Goal: Task Accomplishment & Management: Use online tool/utility

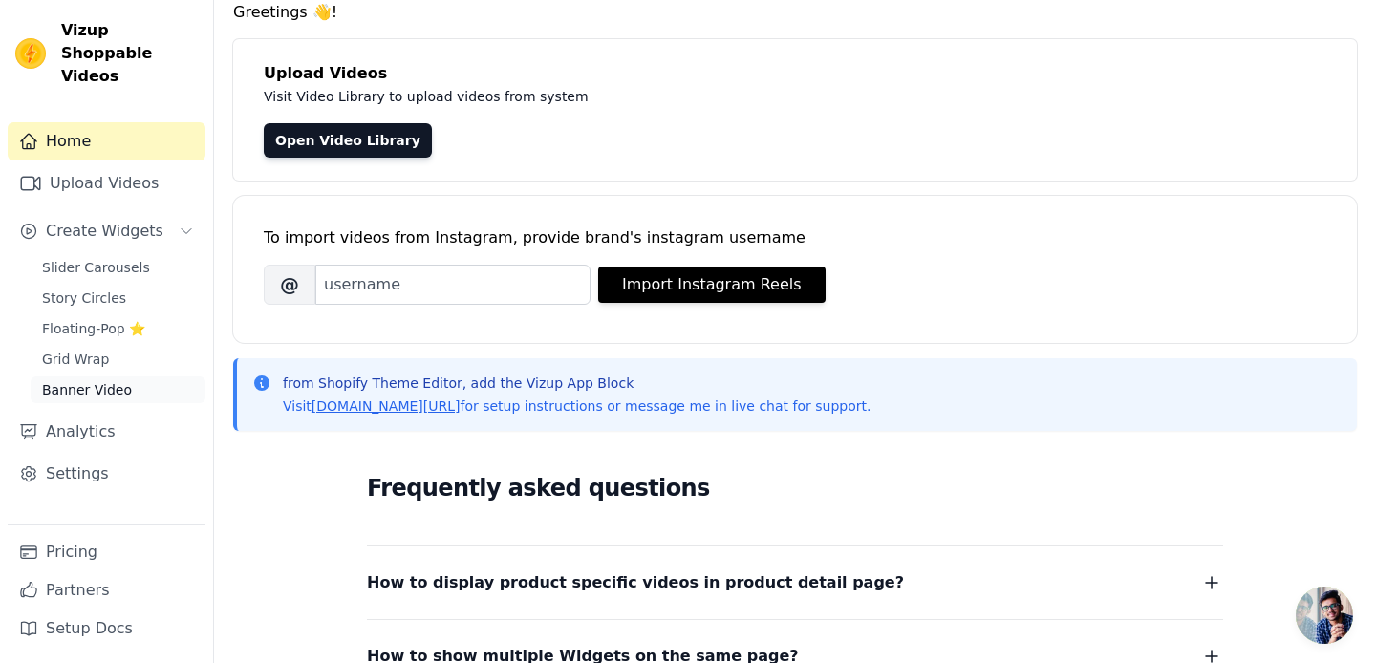
scroll to position [123, 0]
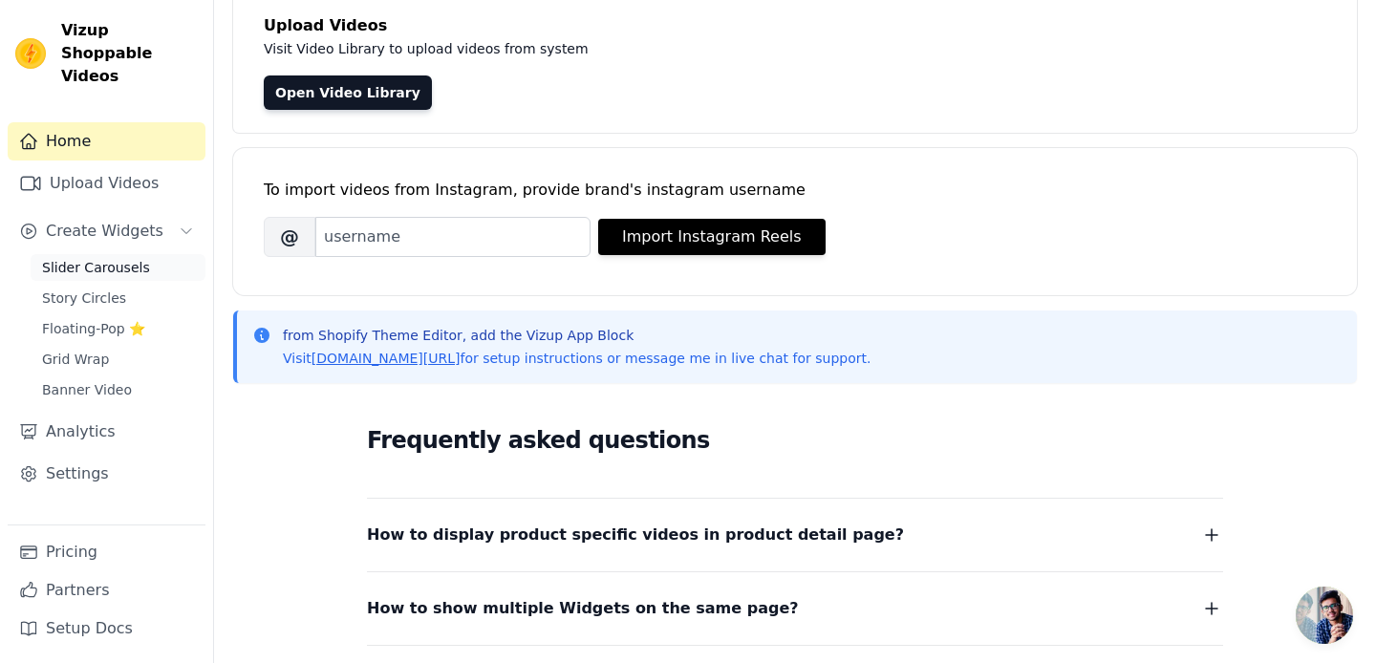
click at [105, 257] on link "Slider Carousels" at bounding box center [118, 267] width 175 height 27
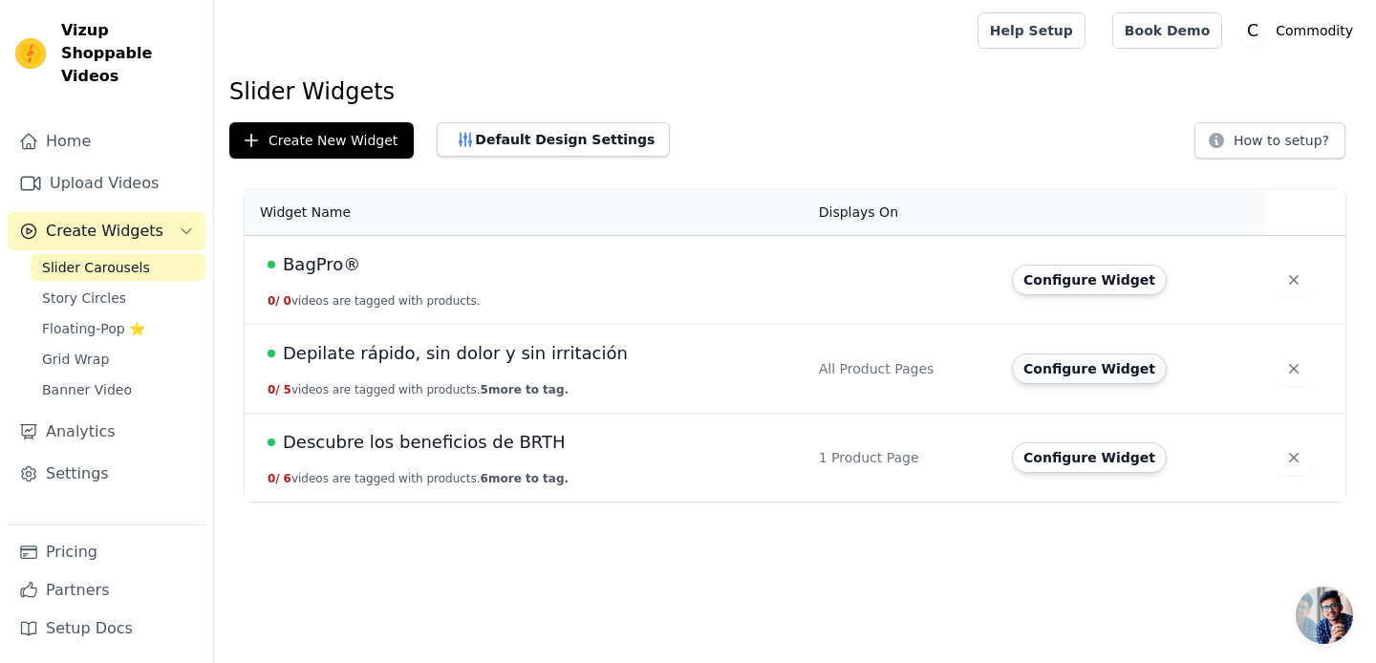
click at [1045, 369] on button "Configure Widget" at bounding box center [1089, 369] width 155 height 31
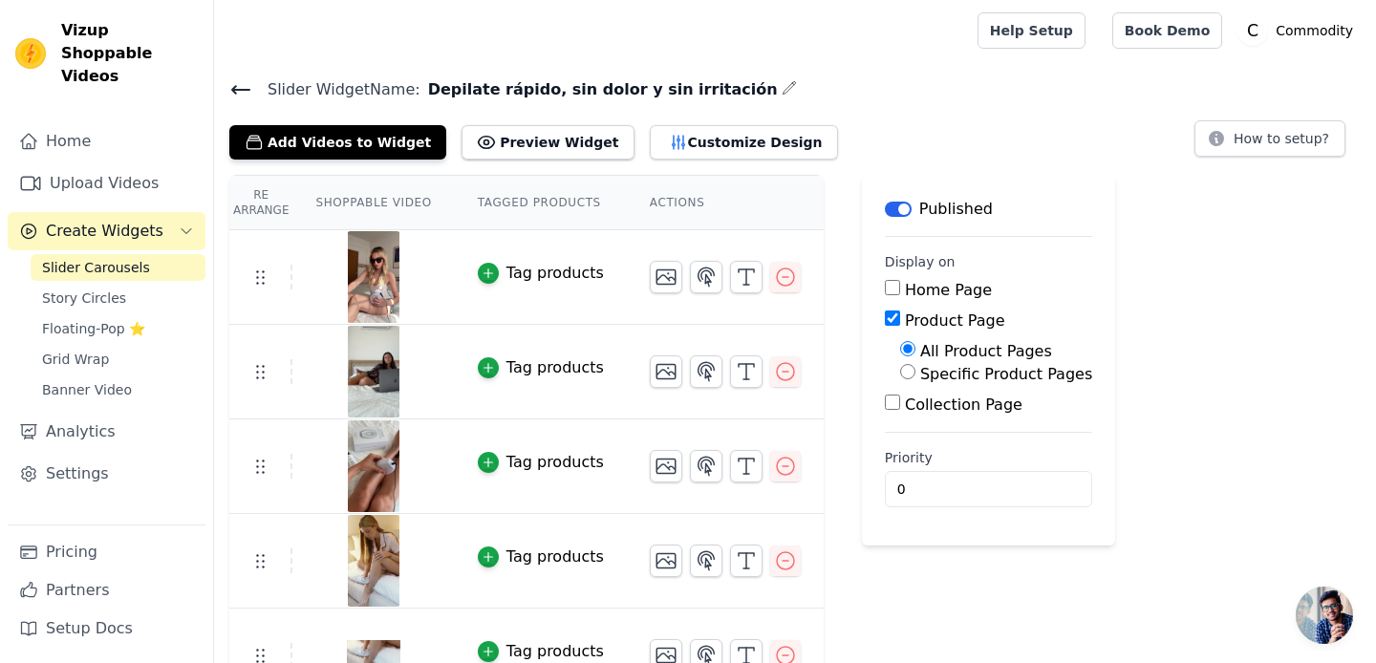
click at [903, 379] on div "Specific Product Pages" at bounding box center [996, 374] width 192 height 23
click at [903, 375] on input "Specific Product Pages" at bounding box center [907, 371] width 15 height 15
radio input "true"
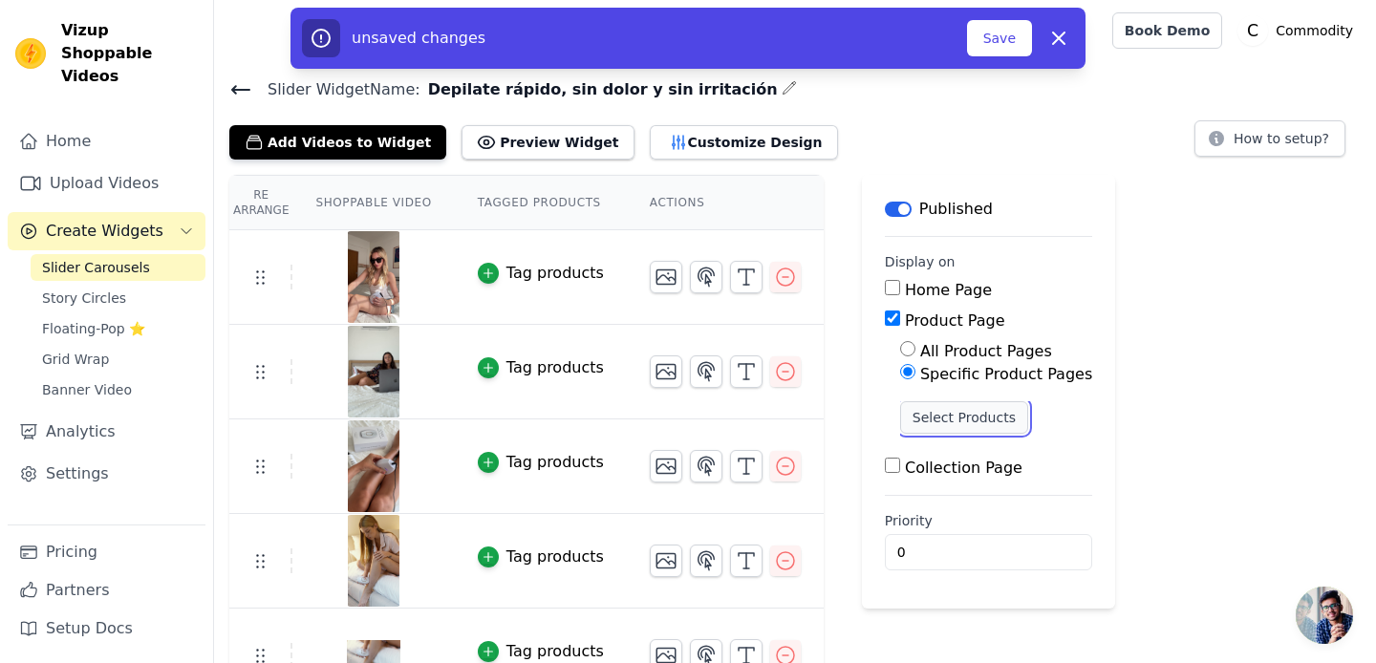
click at [920, 403] on button "Select Products" at bounding box center [964, 417] width 128 height 32
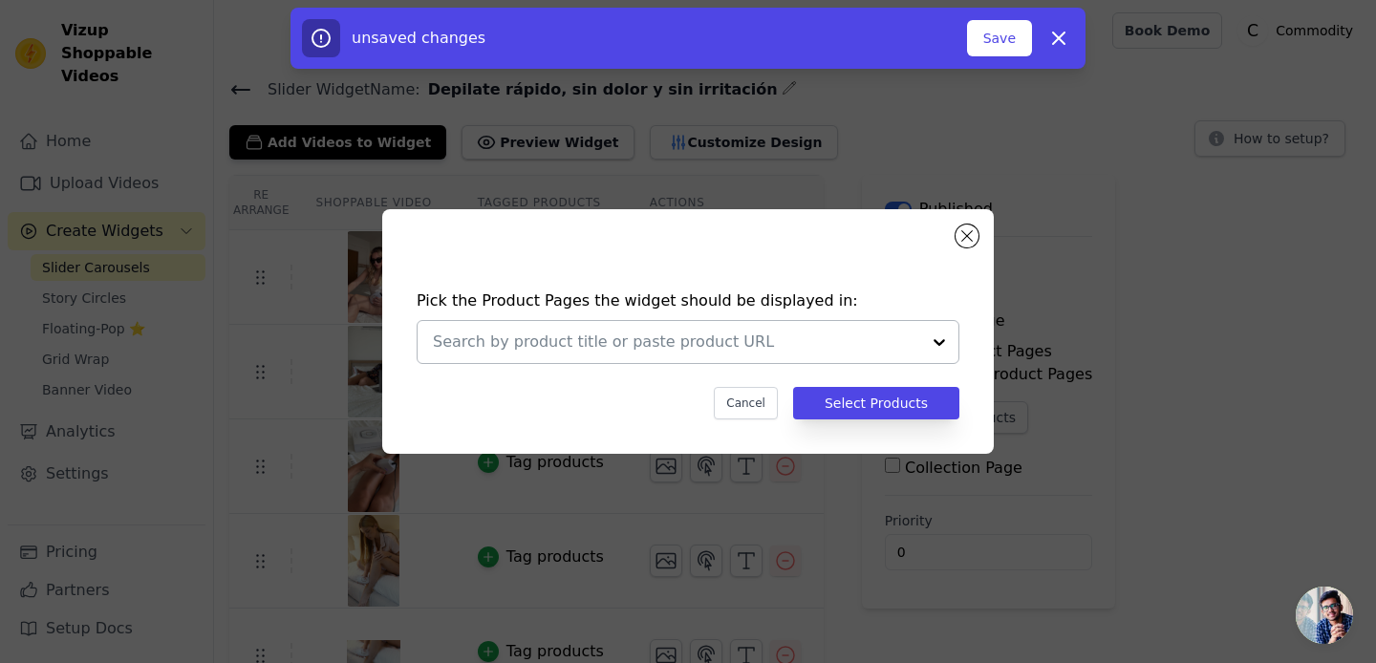
click at [865, 352] on input "text" at bounding box center [676, 342] width 487 height 23
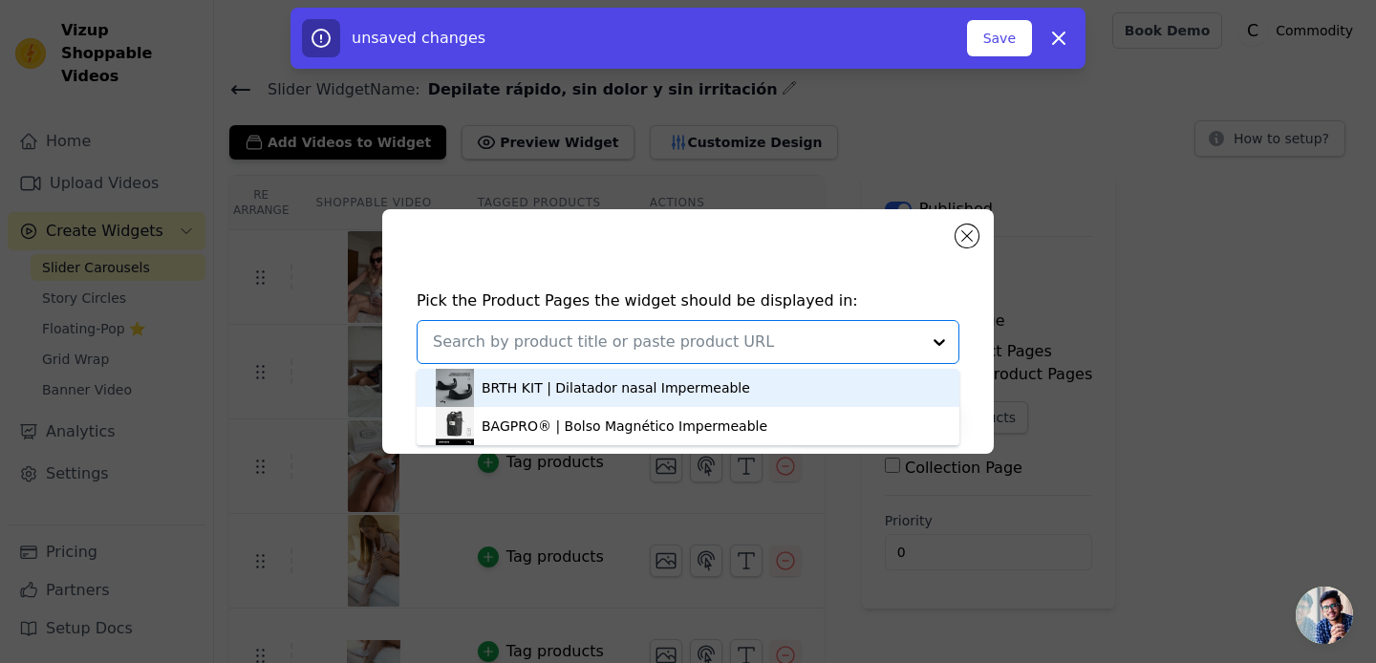
click at [865, 352] on input "text" at bounding box center [676, 342] width 487 height 23
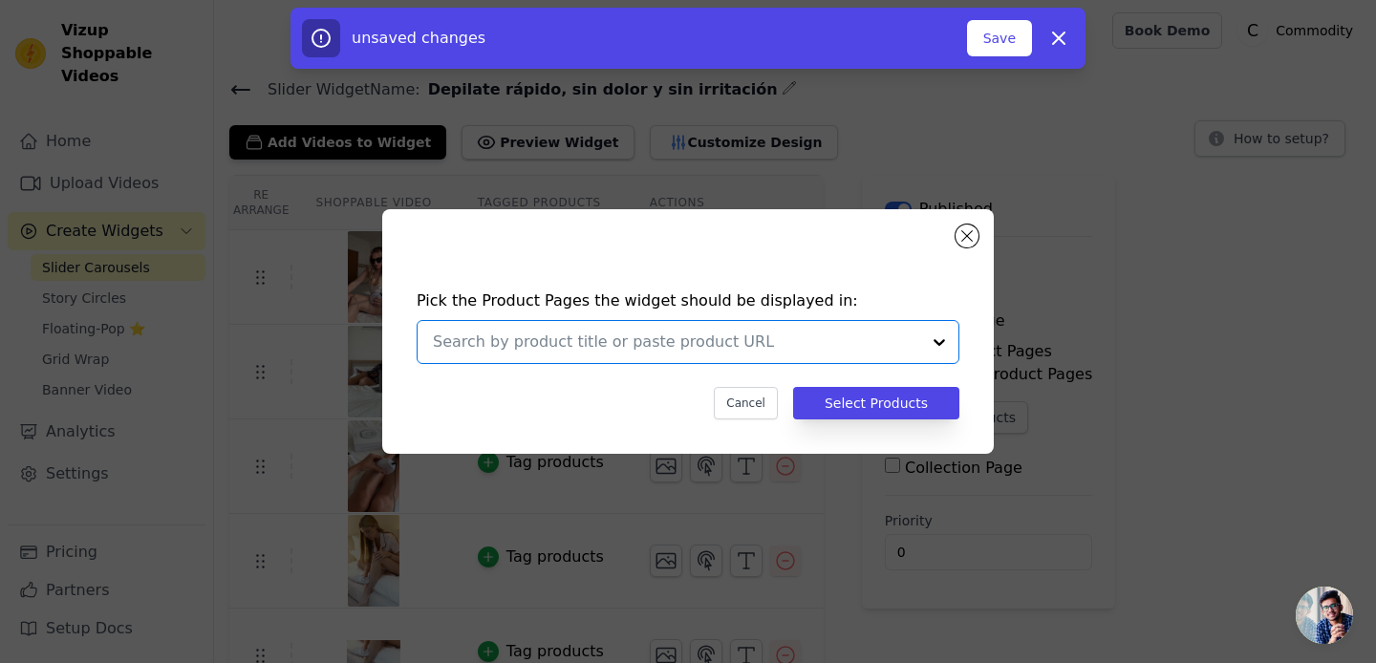
click at [865, 352] on input "text" at bounding box center [676, 342] width 487 height 23
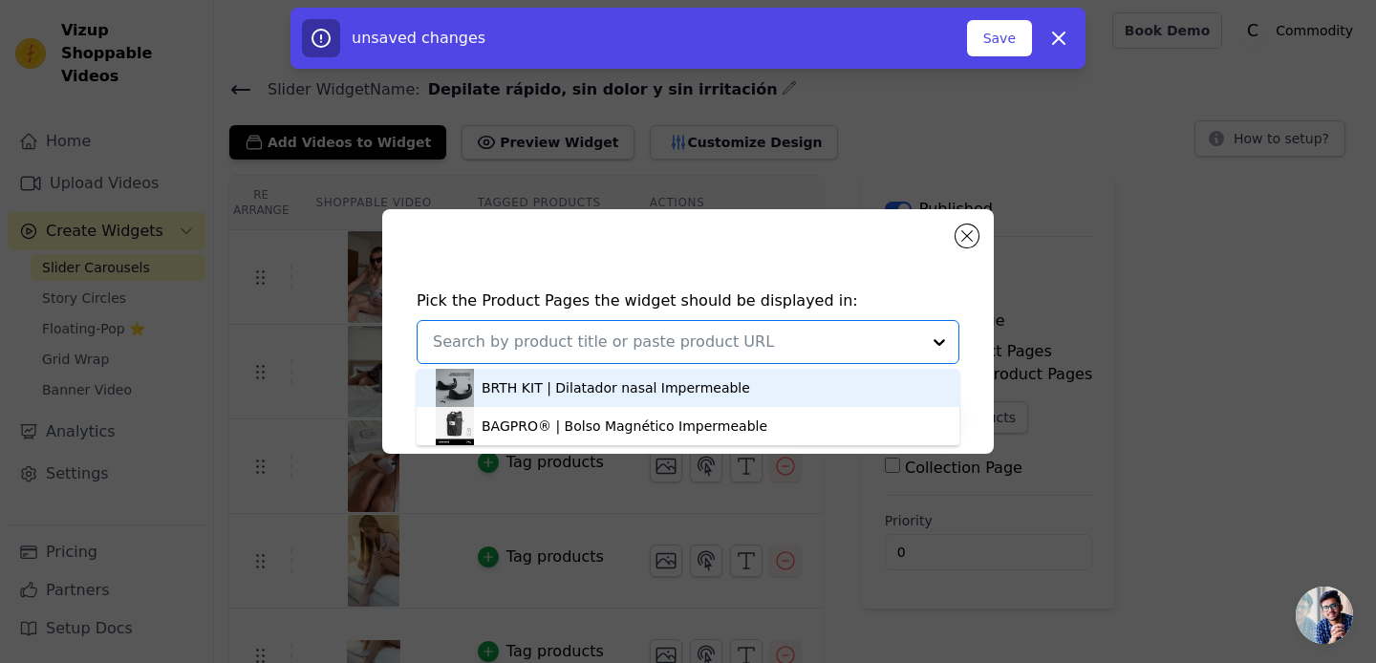
click at [958, 257] on div "Pick the Product Pages the widget should be displayed in: BRTH KIT | Dilatador …" at bounding box center [688, 331] width 612 height 245
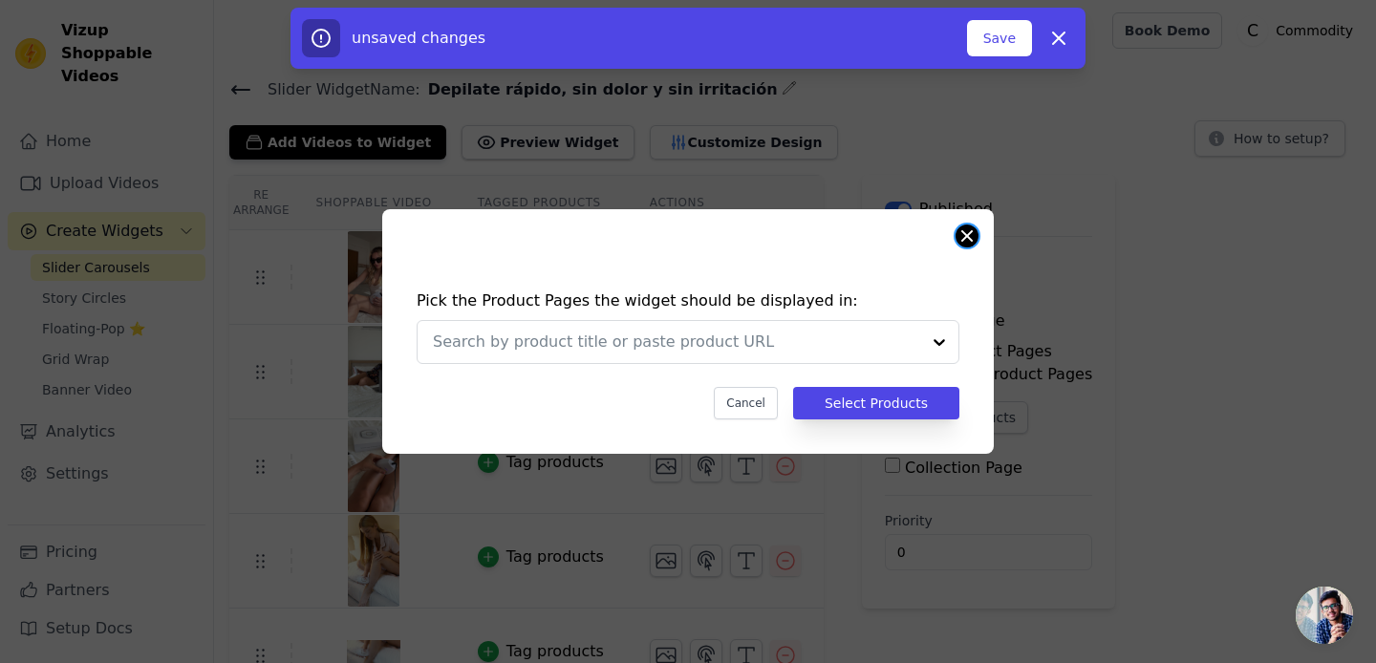
click at [968, 234] on button "Close modal" at bounding box center [967, 236] width 23 height 23
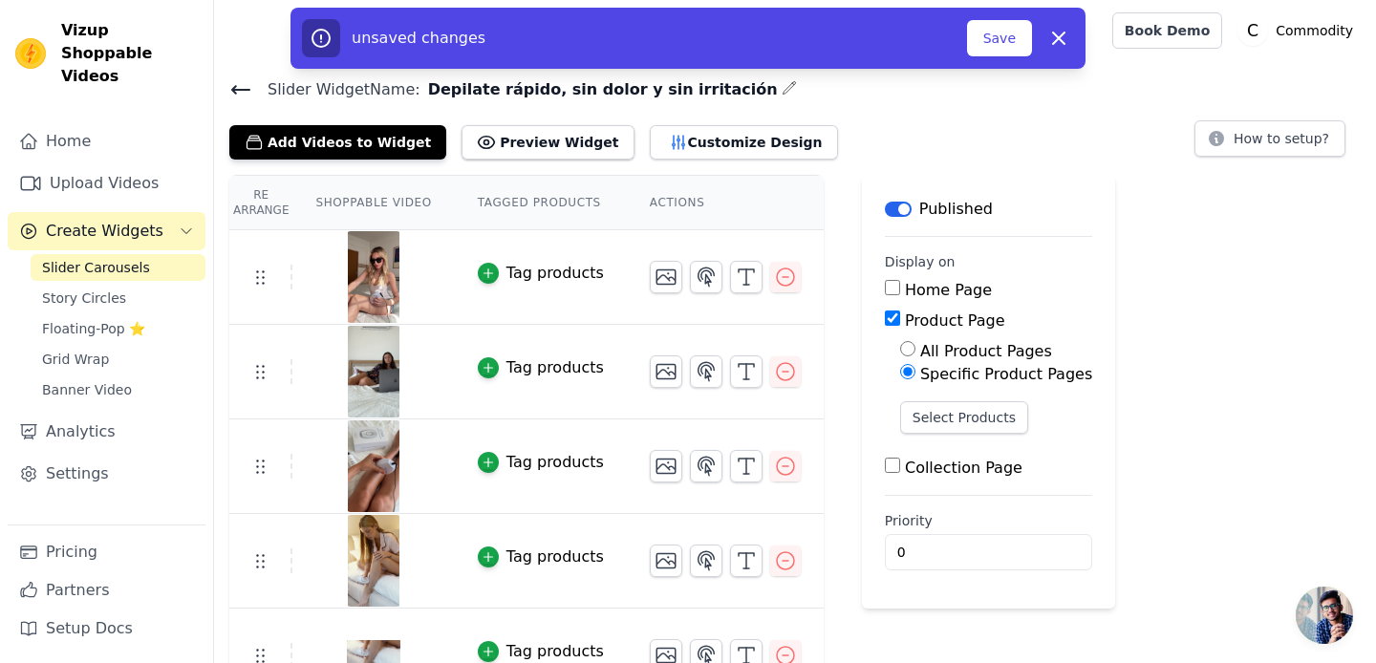
click at [248, 90] on icon at bounding box center [240, 89] width 23 height 23
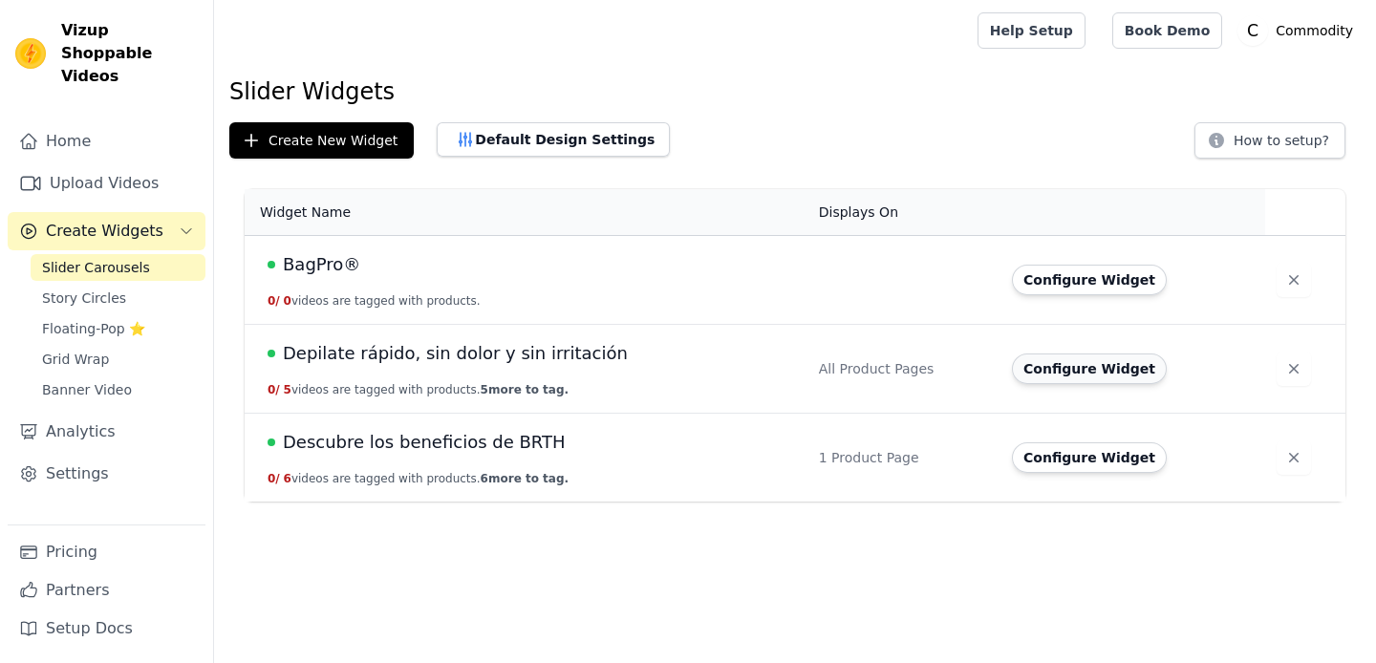
click at [1091, 375] on button "Configure Widget" at bounding box center [1089, 369] width 155 height 31
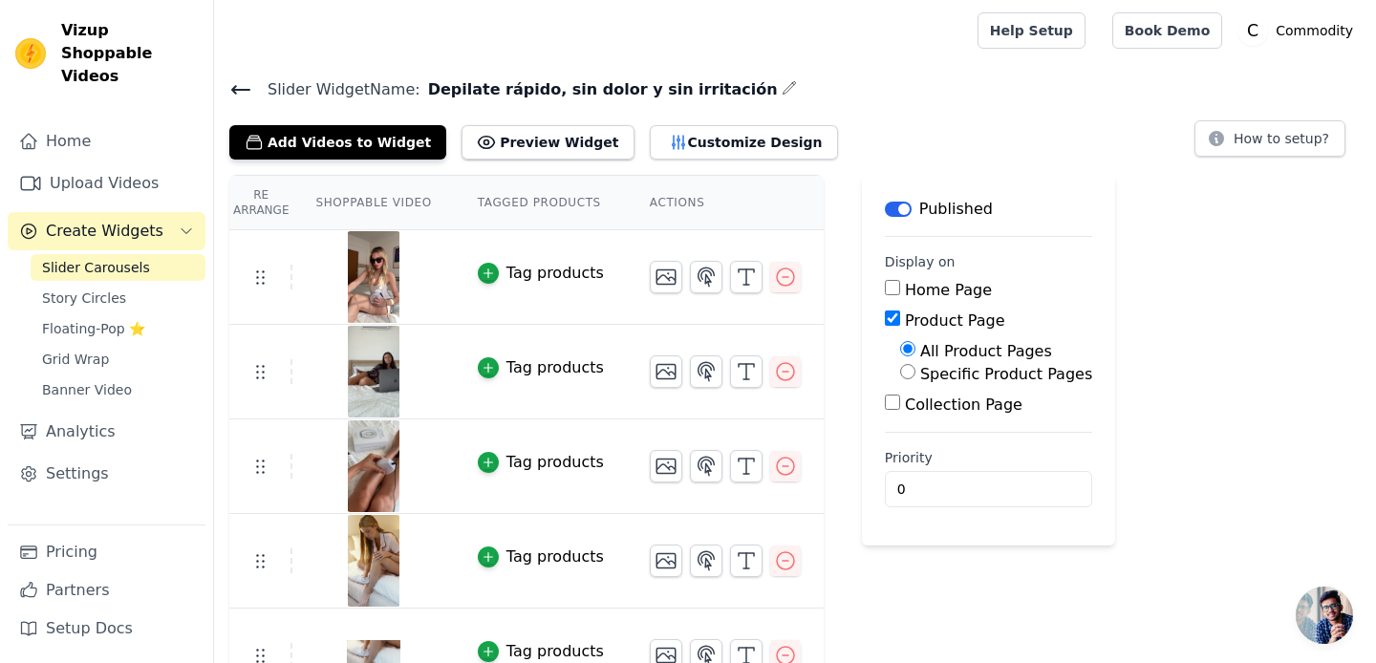
click at [920, 370] on label "Specific Product Pages" at bounding box center [1006, 374] width 172 height 18
click at [916, 370] on input "Specific Product Pages" at bounding box center [907, 371] width 15 height 15
radio input "true"
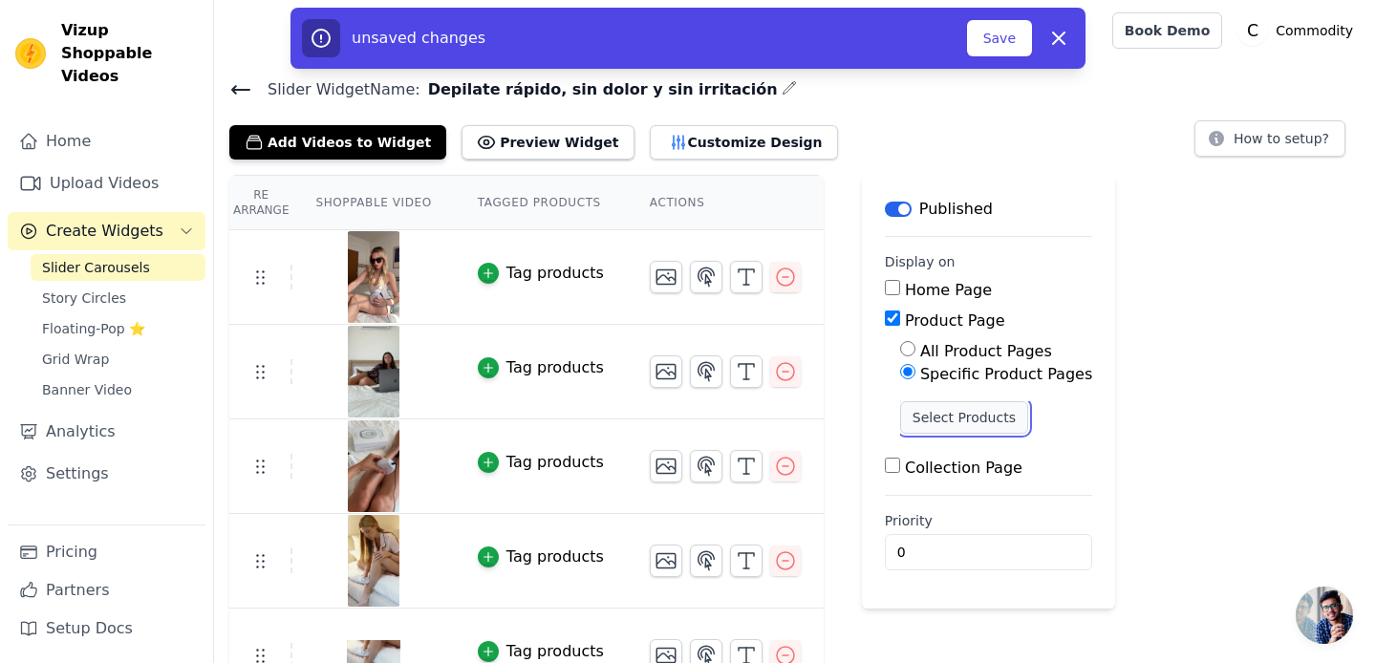
click at [928, 420] on button "Select Products" at bounding box center [964, 417] width 128 height 32
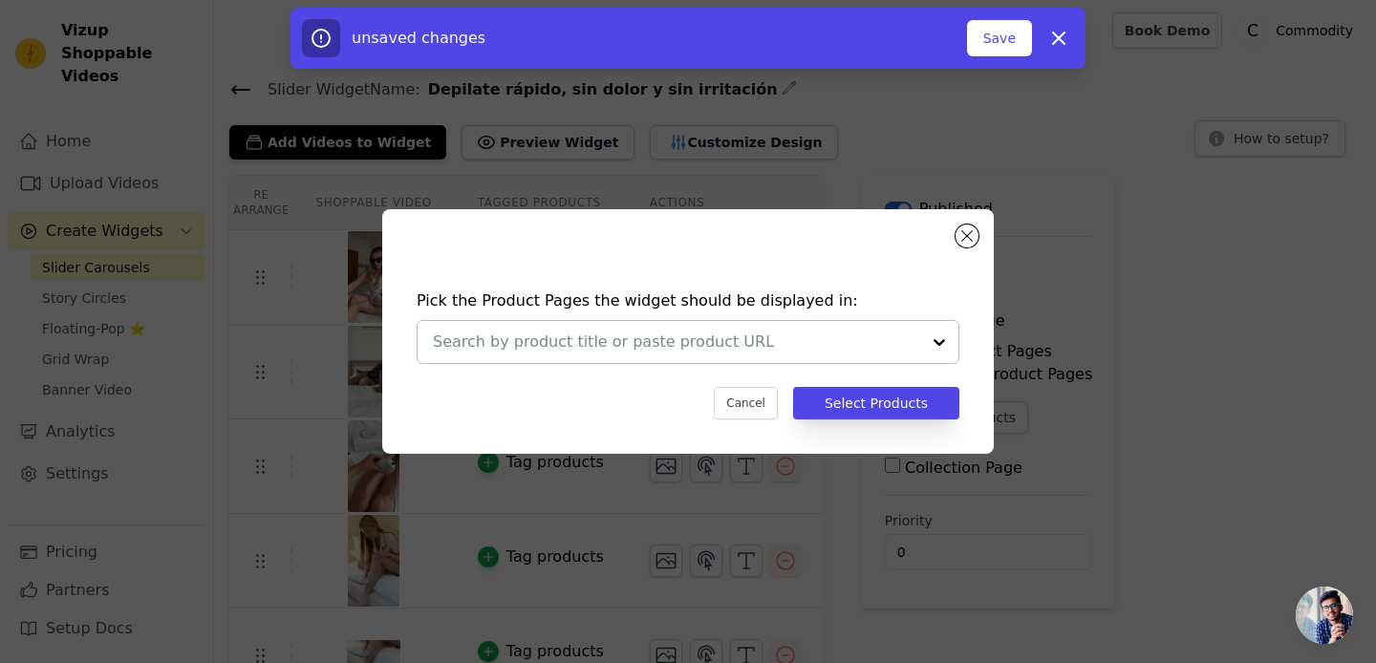
click at [780, 343] on input "text" at bounding box center [676, 342] width 487 height 23
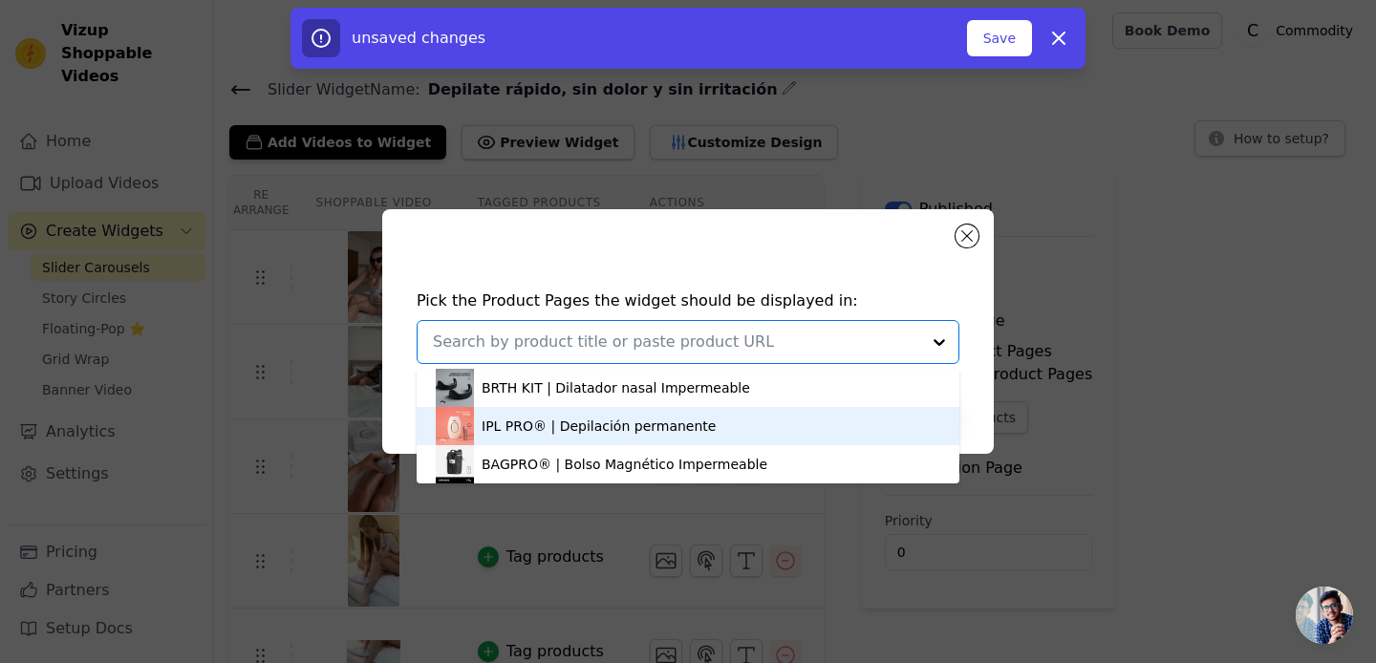
scroll to position [6, 0]
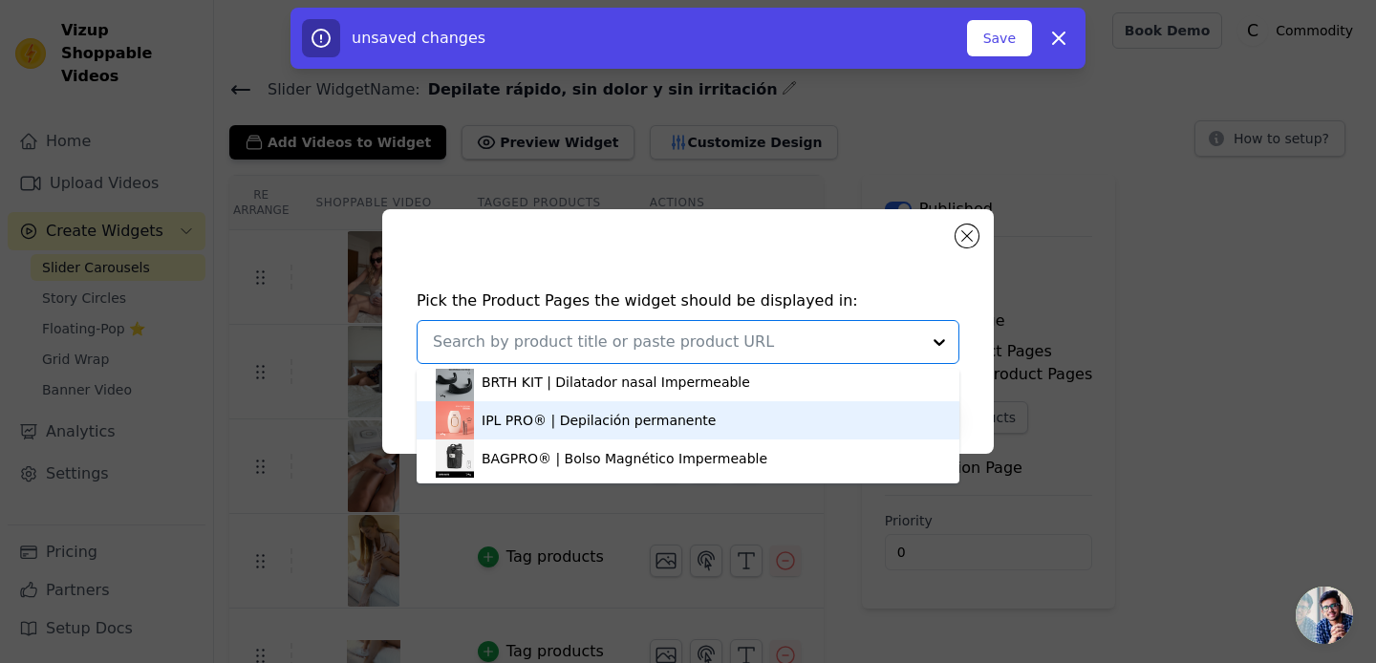
click at [701, 416] on div "IPL PRO® | Depilación permanente" at bounding box center [688, 420] width 505 height 38
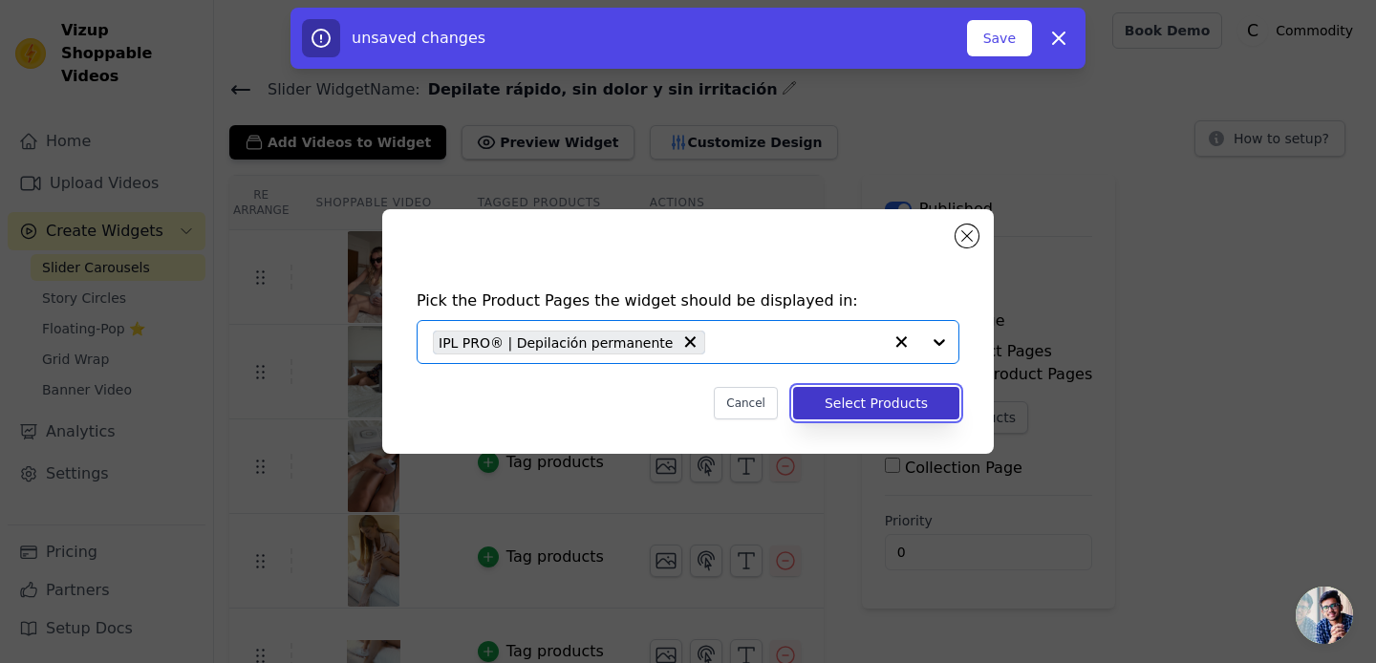
click at [879, 399] on button "Select Products" at bounding box center [876, 403] width 166 height 32
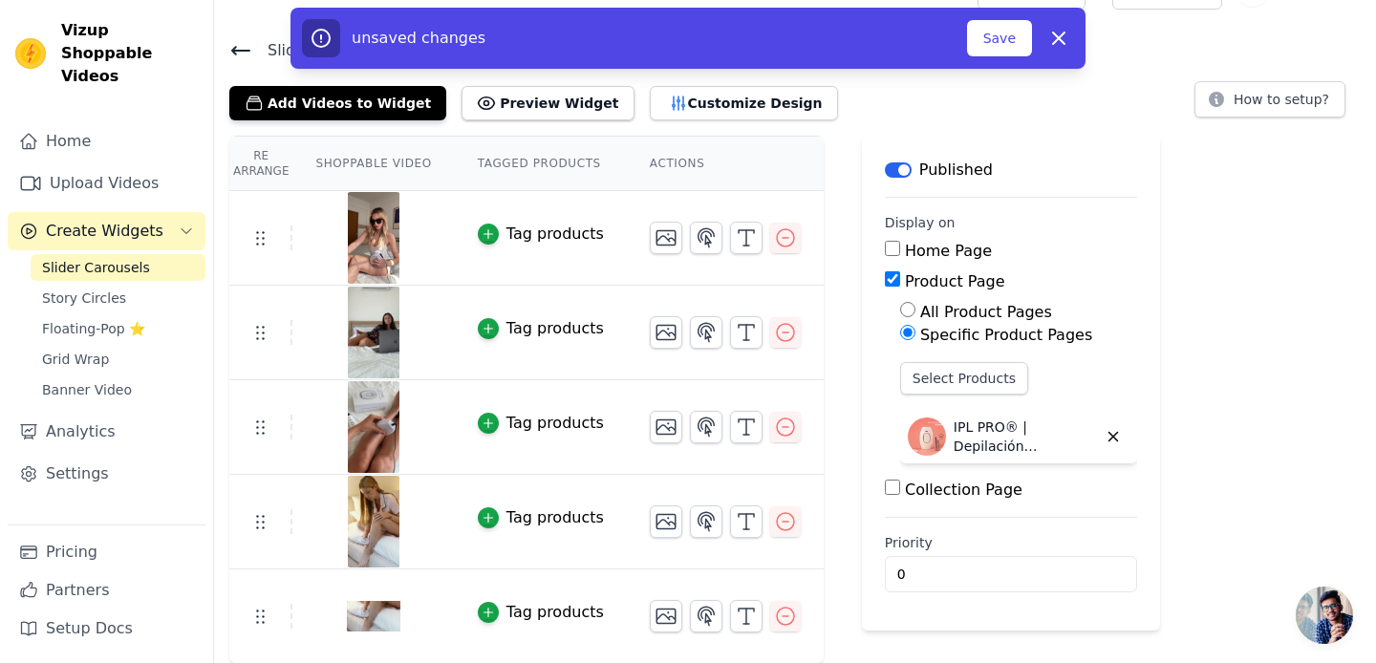
scroll to position [0, 0]
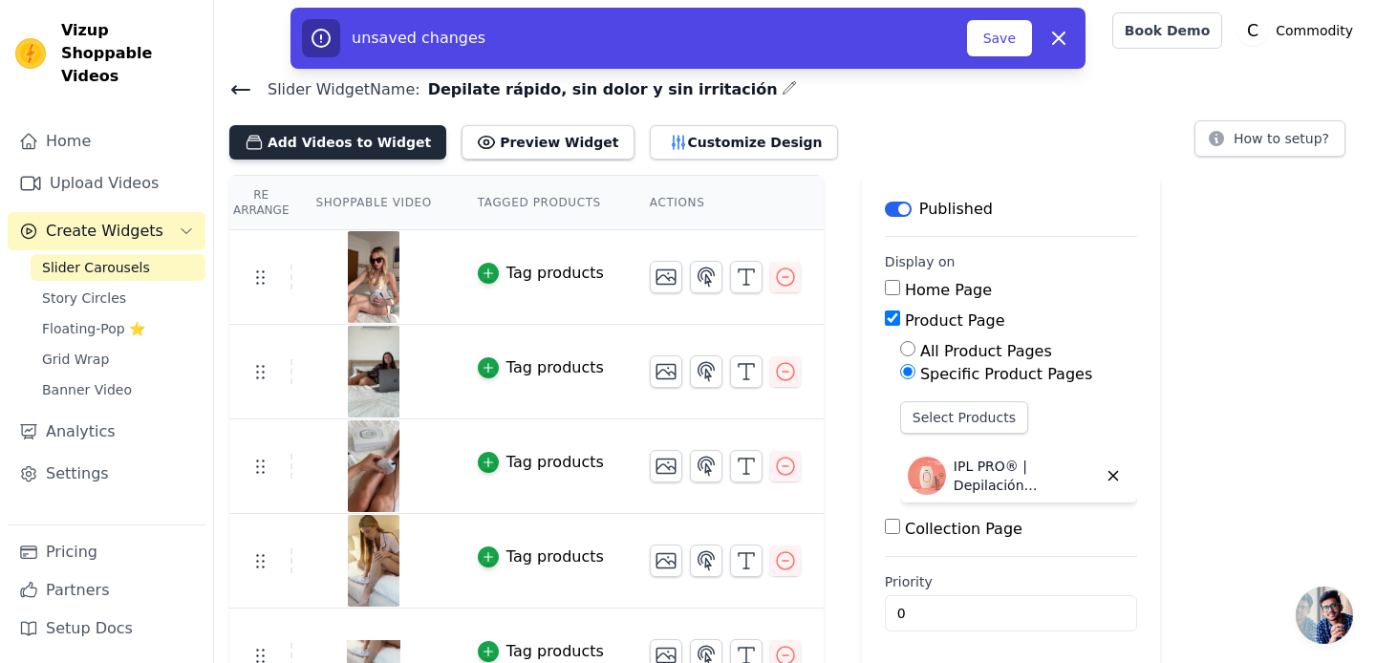
click at [368, 145] on button "Add Videos to Widget" at bounding box center [337, 142] width 217 height 34
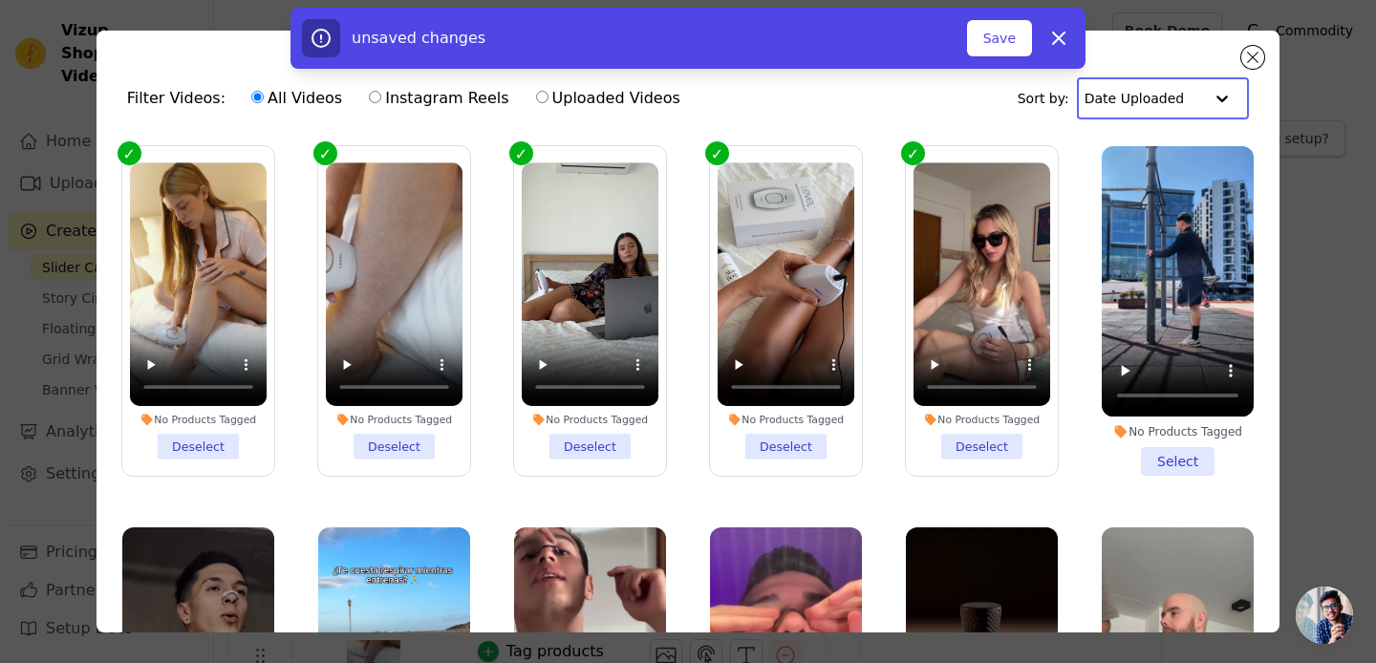
click at [1125, 107] on input "text" at bounding box center [1144, 98] width 119 height 38
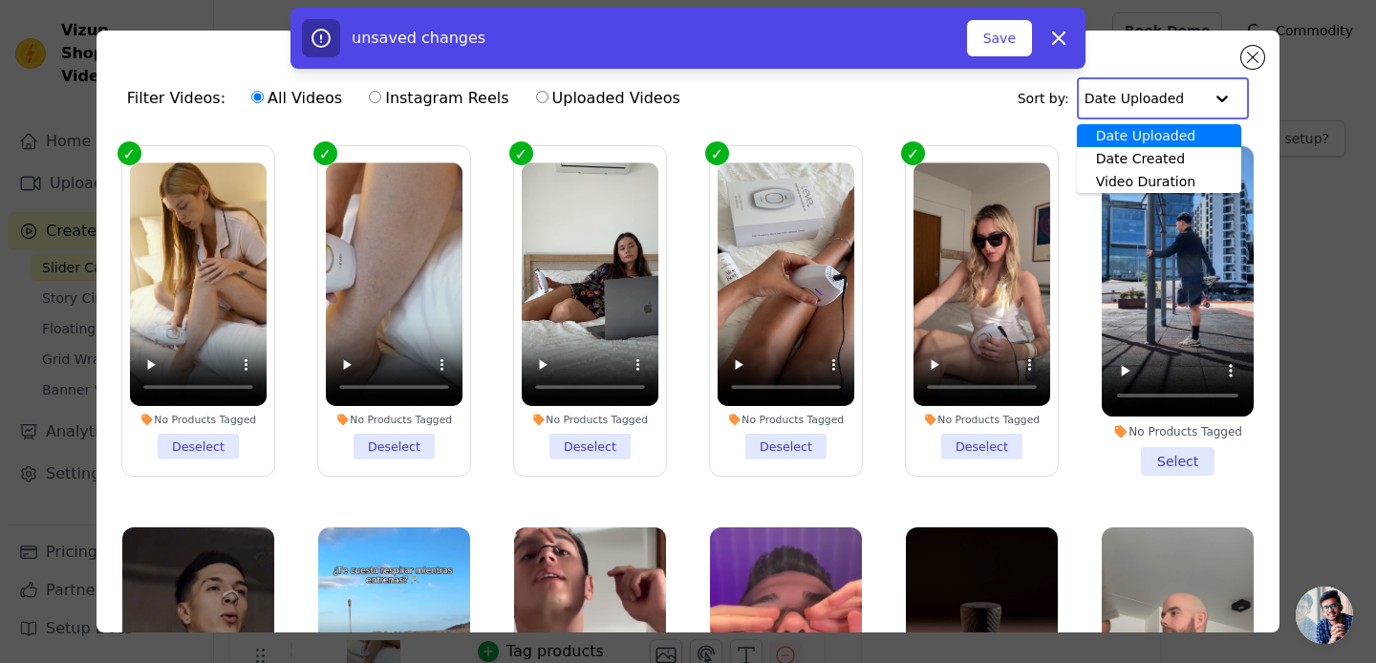
click at [1125, 107] on input "text" at bounding box center [1144, 98] width 119 height 38
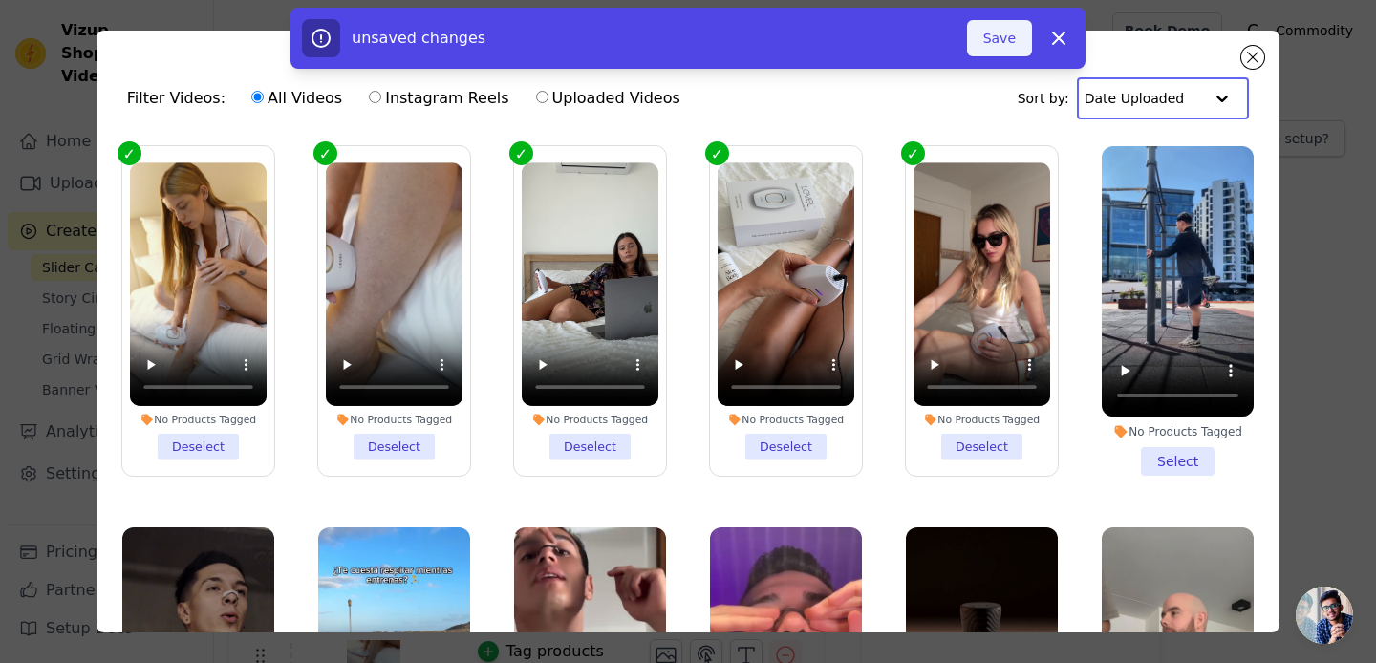
click at [1013, 41] on button "Save" at bounding box center [999, 38] width 65 height 36
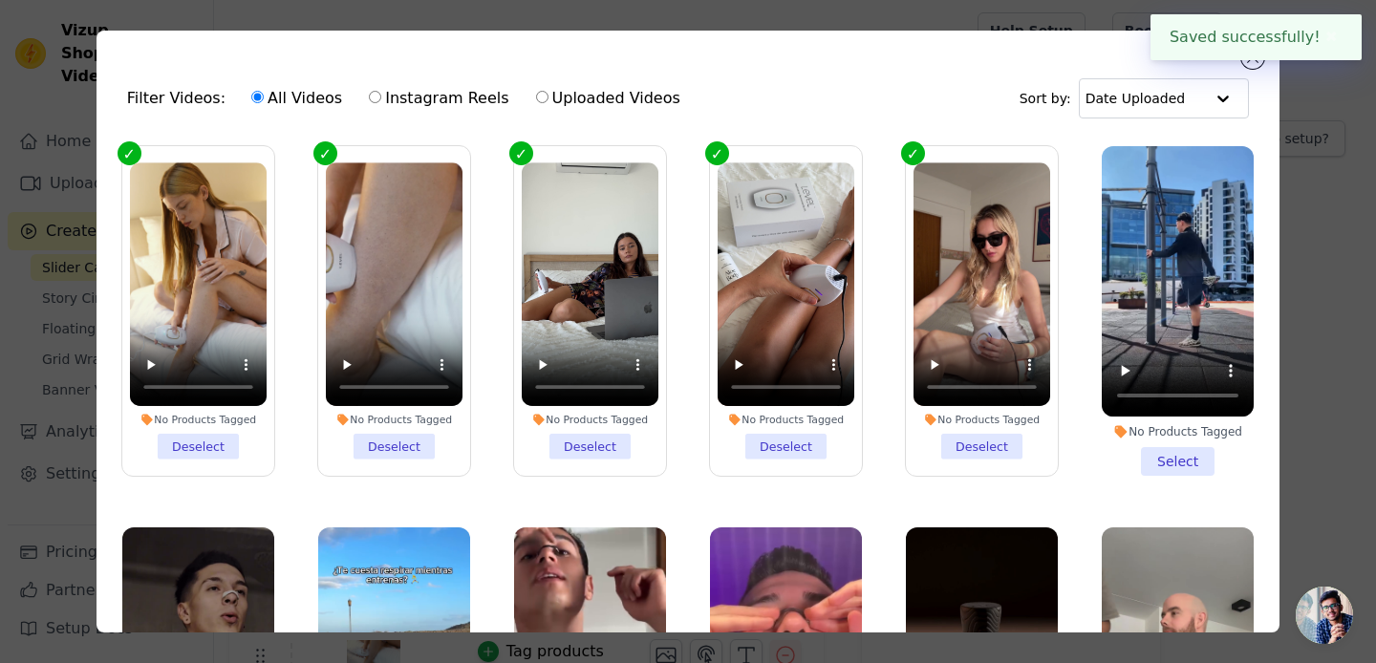
click at [980, 74] on div "Filter Videos: All Videos Instagram Reels Uploaded Videos Sort by: Date Uploaded" at bounding box center [688, 98] width 1153 height 75
click at [1252, 64] on button "Close modal" at bounding box center [1252, 57] width 23 height 23
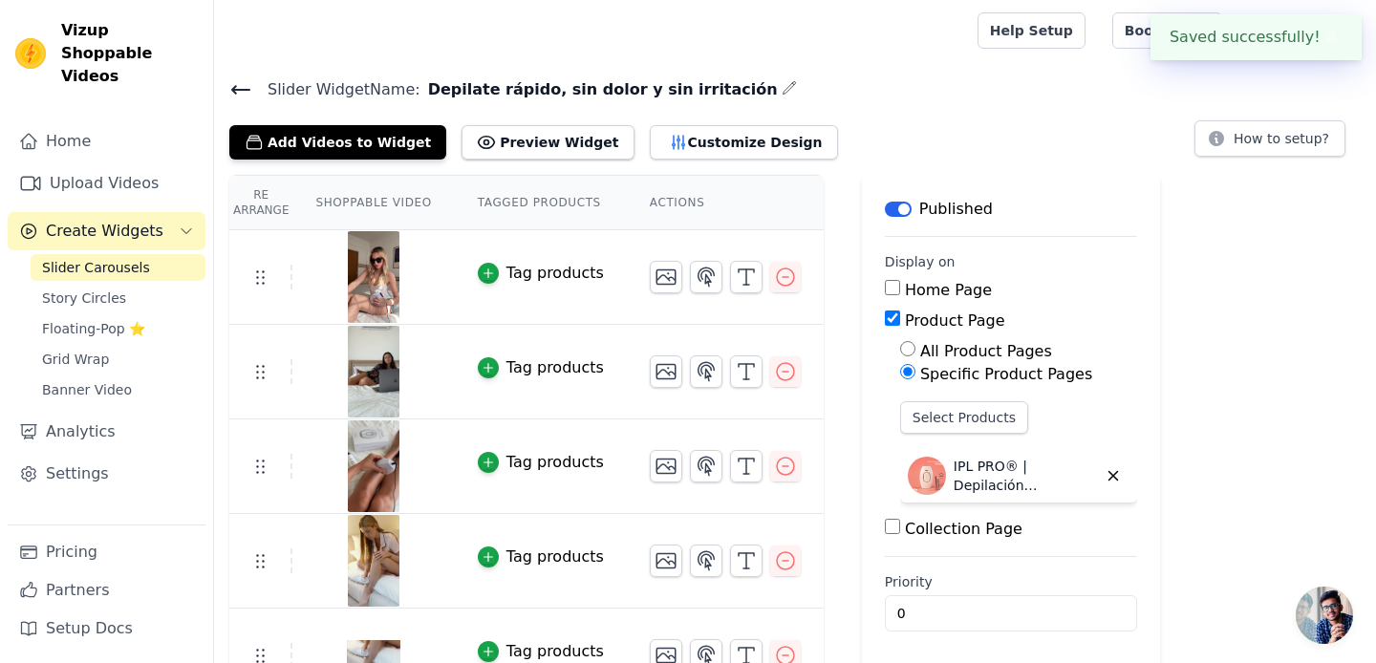
scroll to position [39, 0]
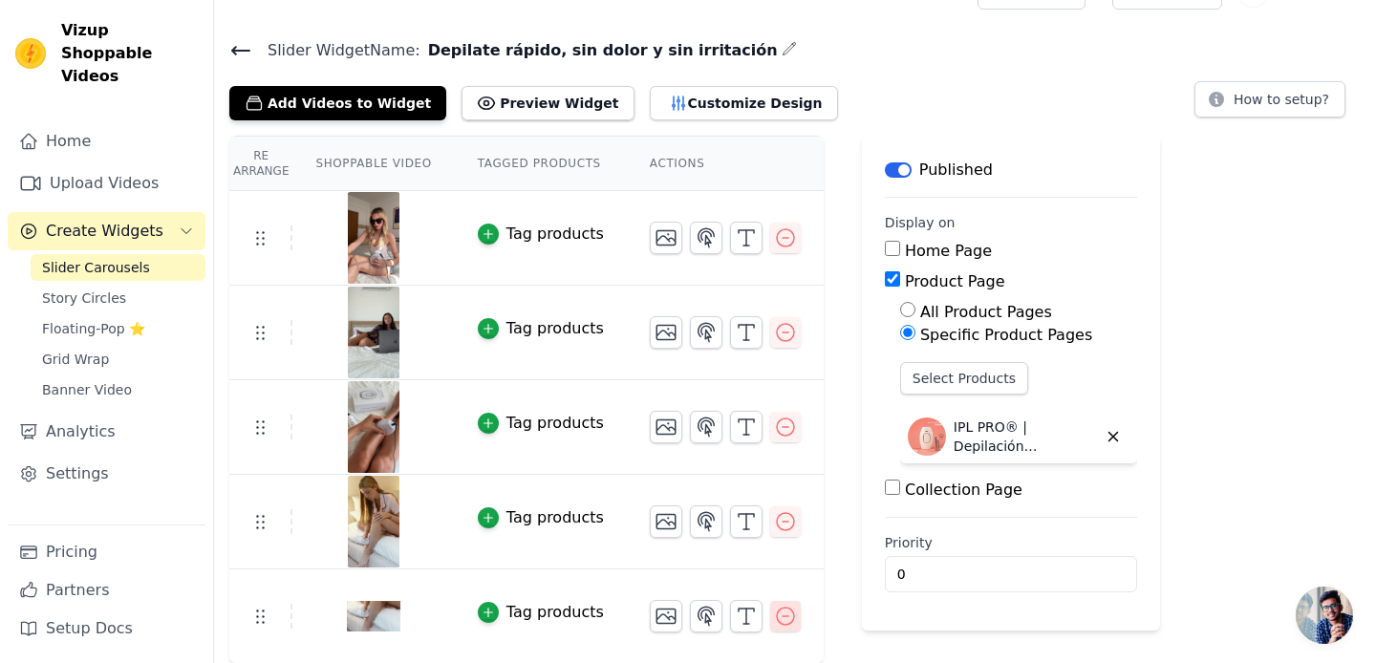
click at [786, 614] on icon "button" at bounding box center [785, 616] width 23 height 23
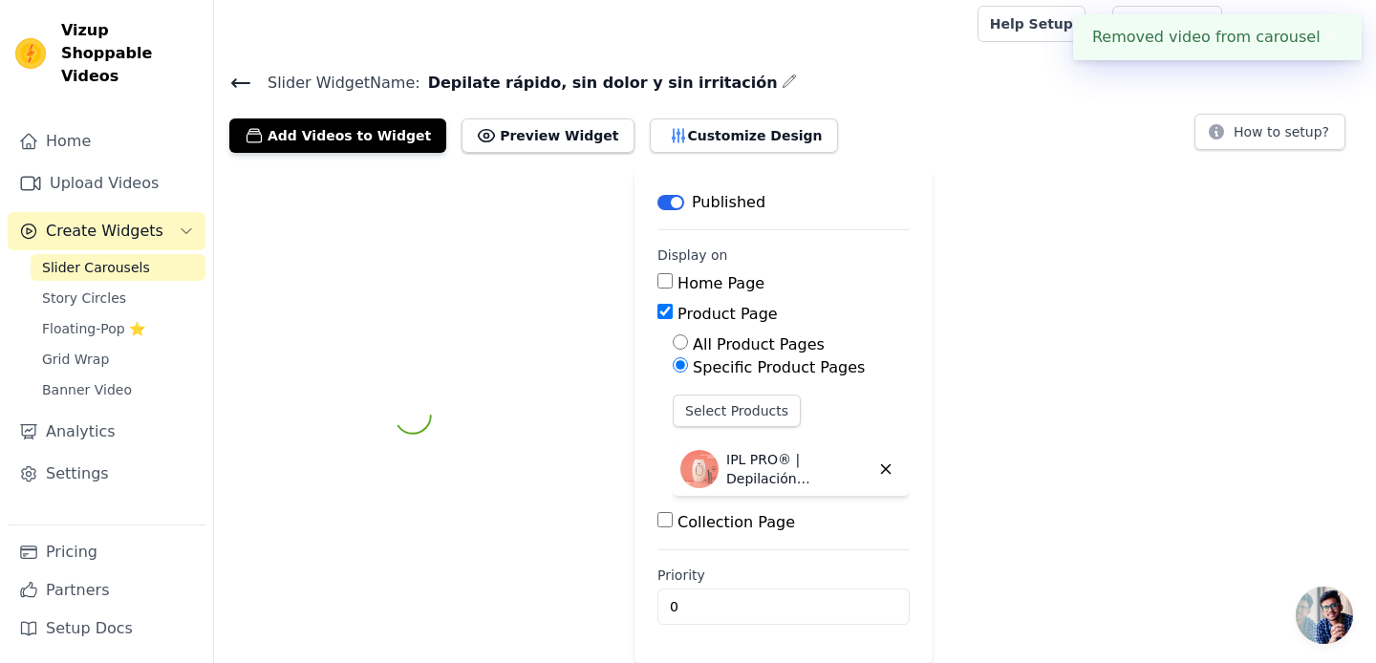
scroll to position [6, 0]
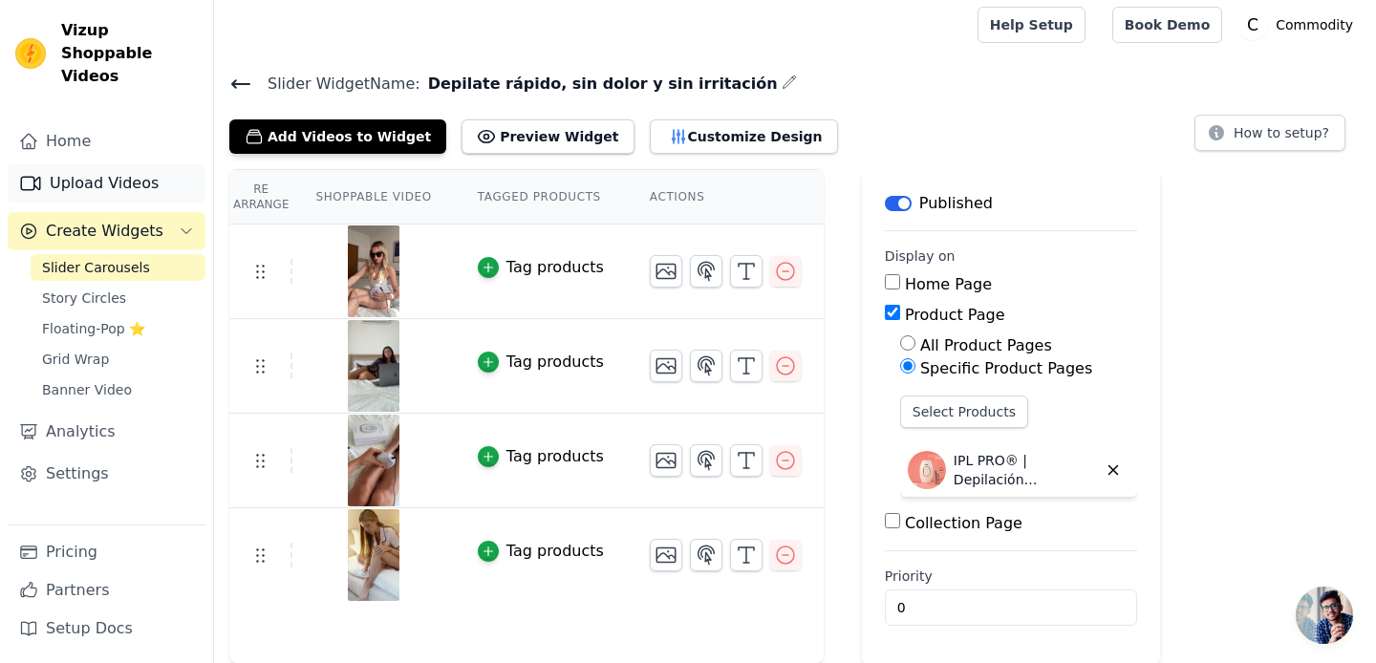
click at [102, 171] on link "Upload Videos" at bounding box center [107, 183] width 198 height 38
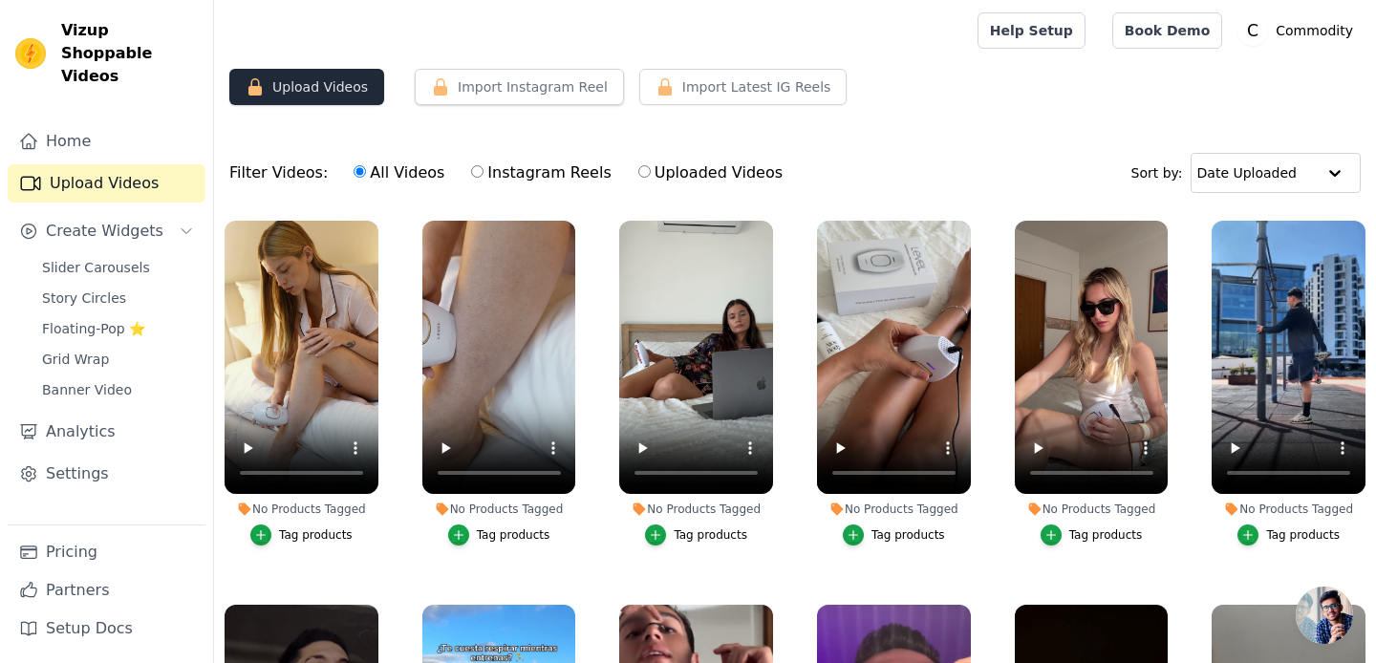
click at [325, 94] on button "Upload Videos" at bounding box center [306, 87] width 155 height 36
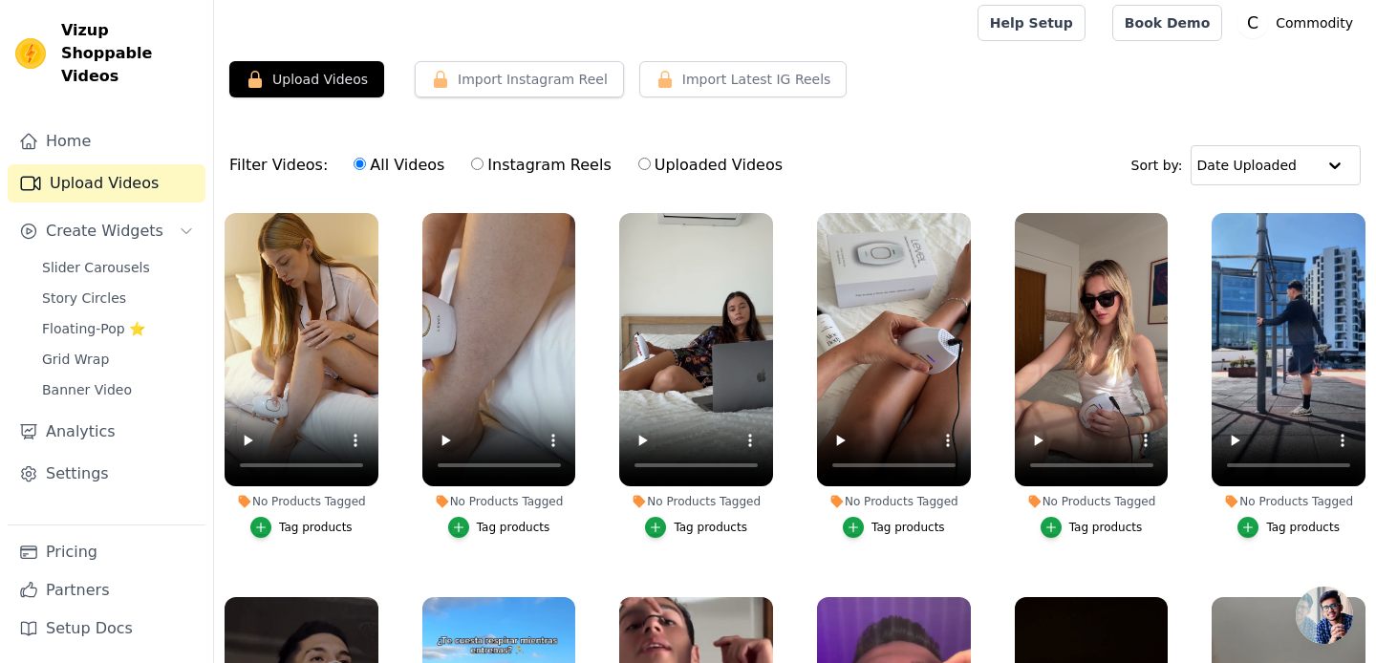
scroll to position [8, 0]
click at [251, 74] on icon "button" at bounding box center [254, 79] width 13 height 17
click at [303, 79] on button "Upload Videos" at bounding box center [306, 79] width 155 height 36
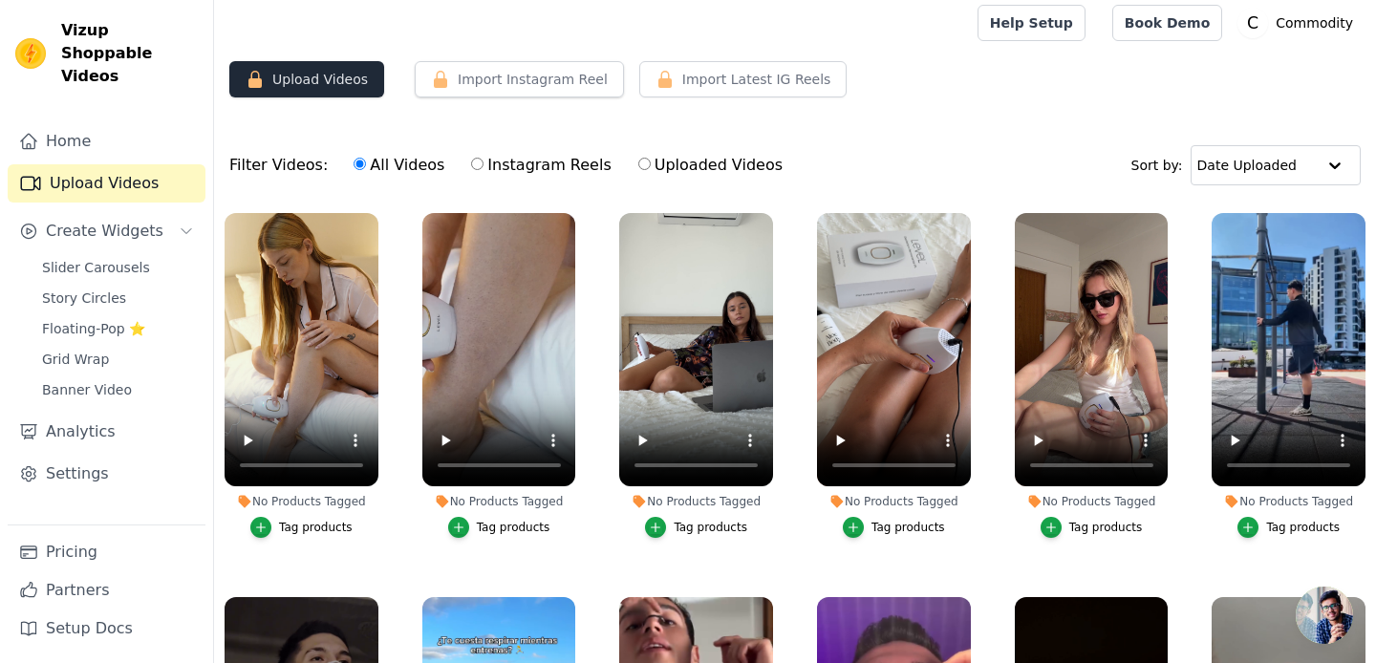
click at [303, 79] on button "Upload Videos" at bounding box center [306, 79] width 155 height 36
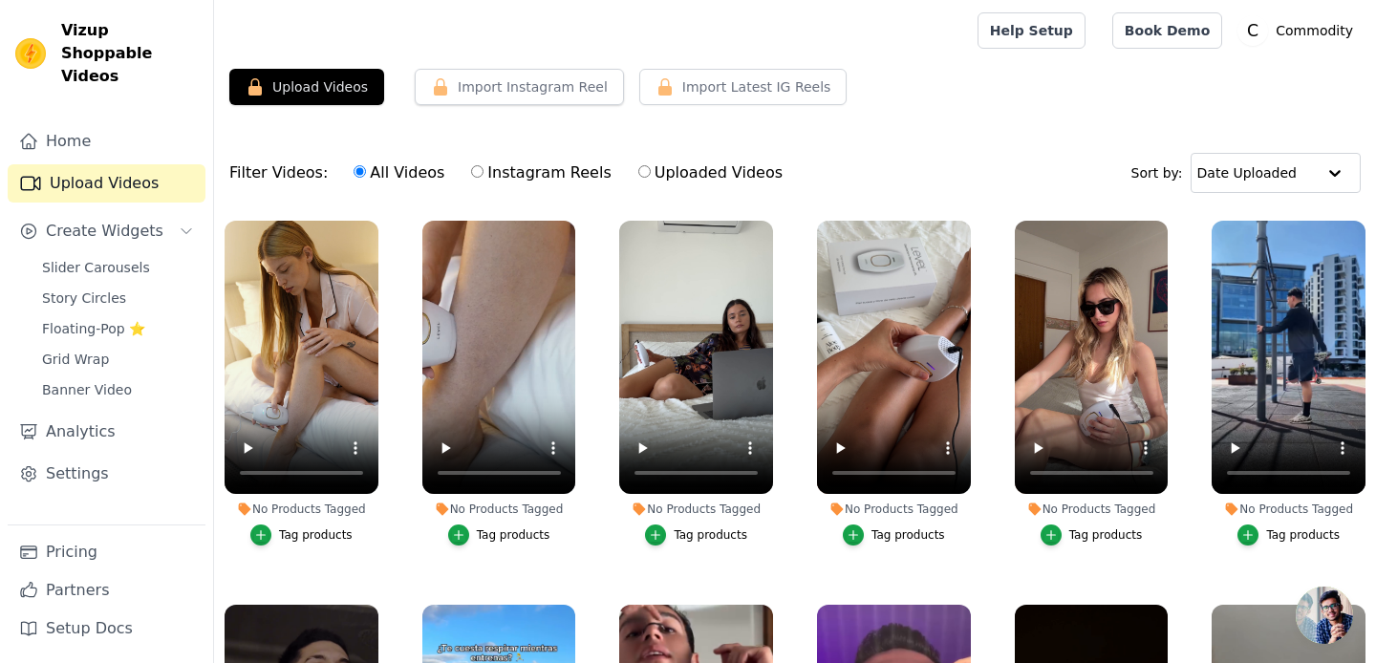
scroll to position [58, 0]
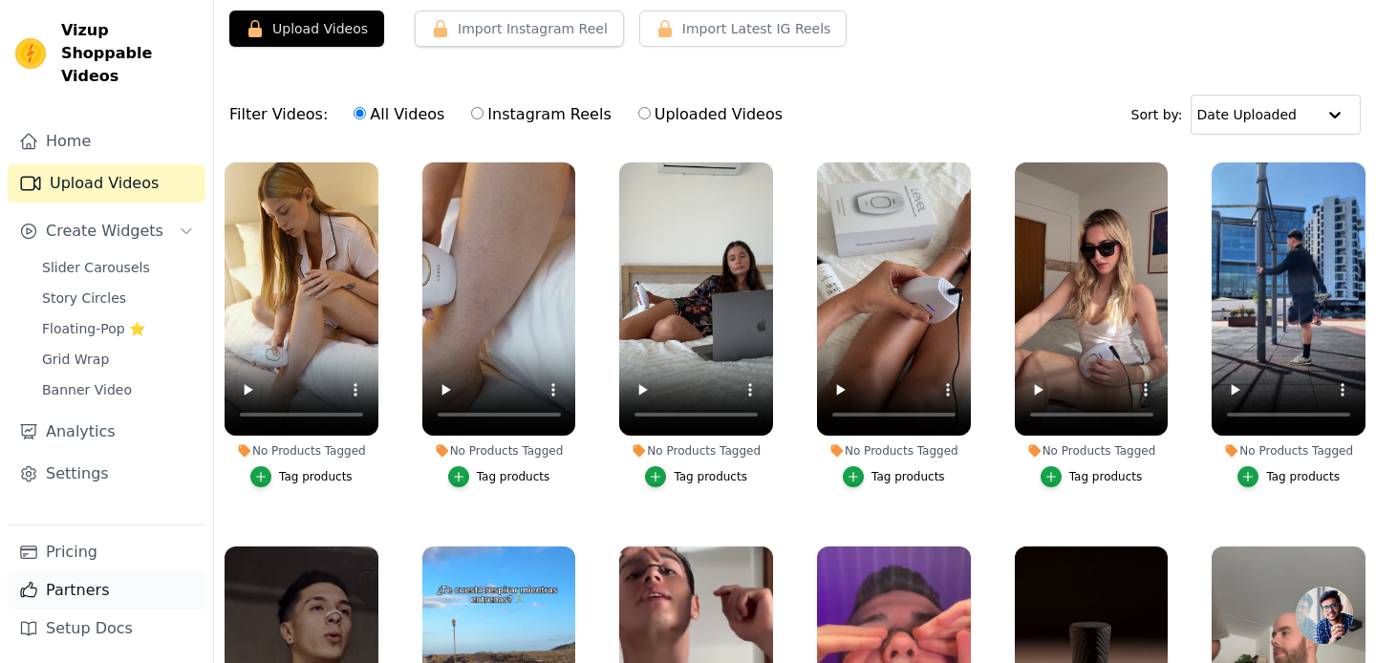
click at [71, 574] on link "Partners" at bounding box center [107, 590] width 198 height 38
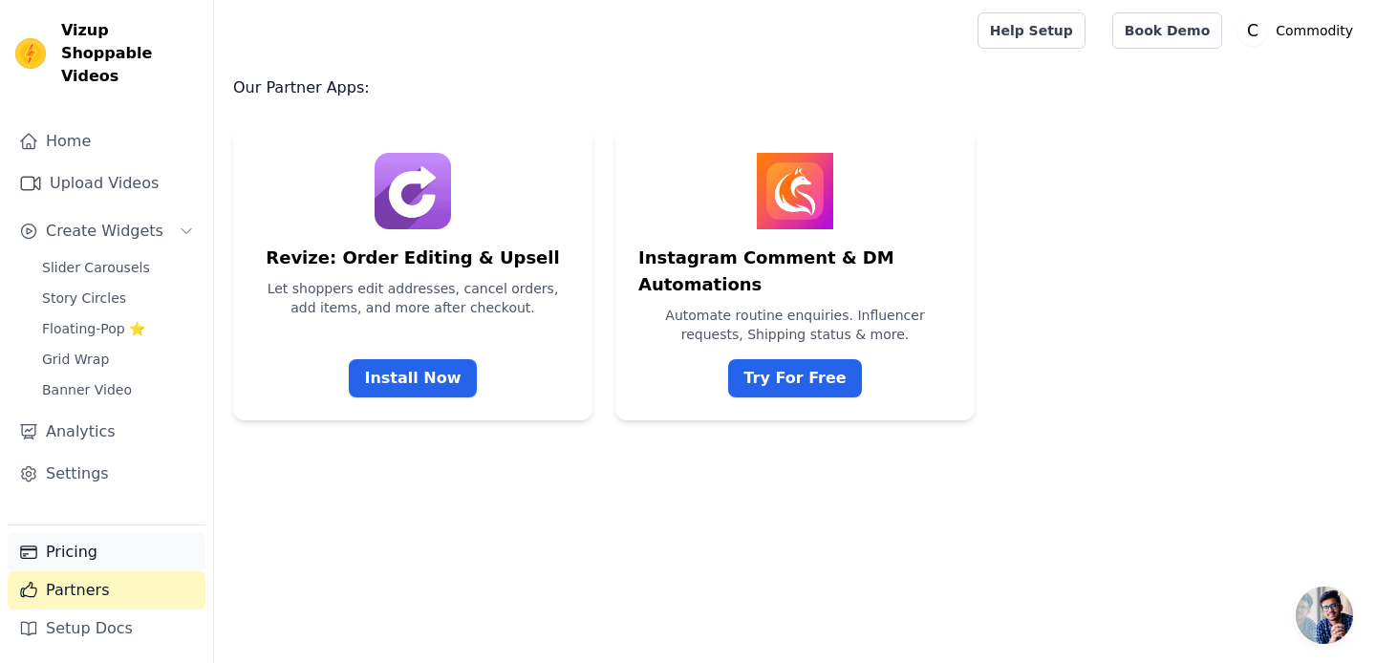
click at [75, 565] on link "Pricing" at bounding box center [107, 552] width 198 height 38
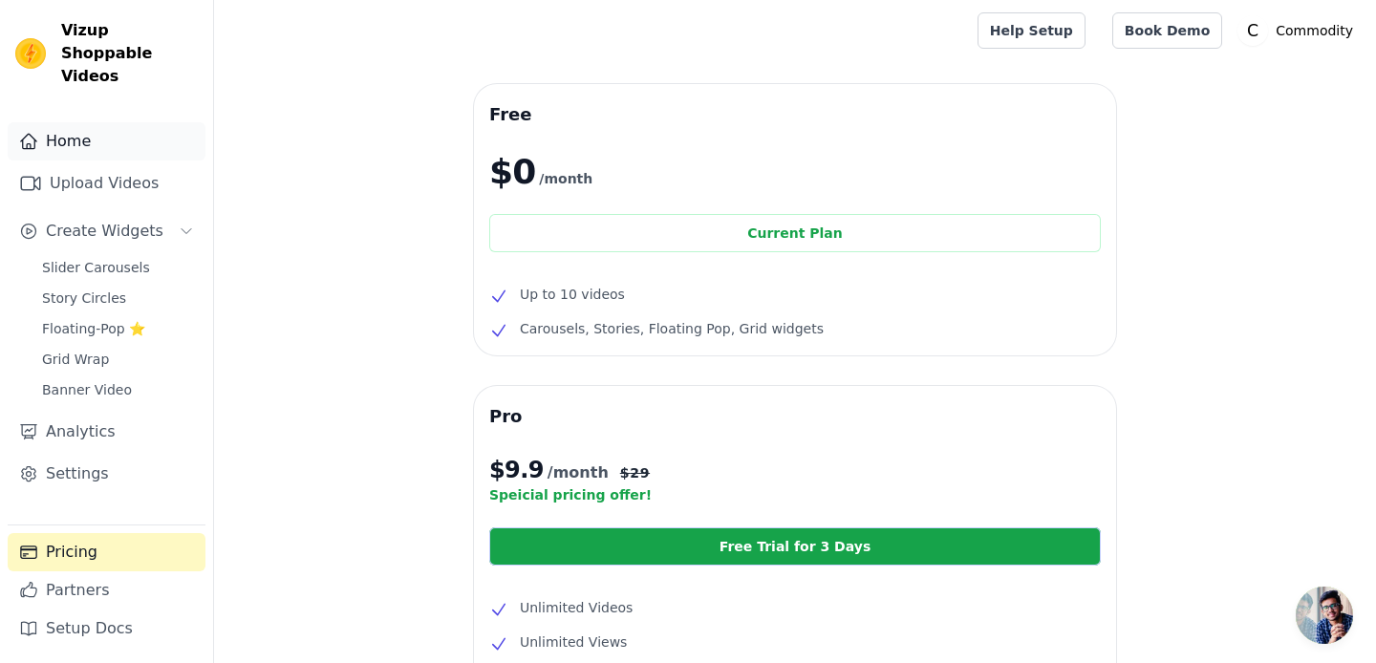
click at [123, 122] on link "Home" at bounding box center [107, 141] width 198 height 38
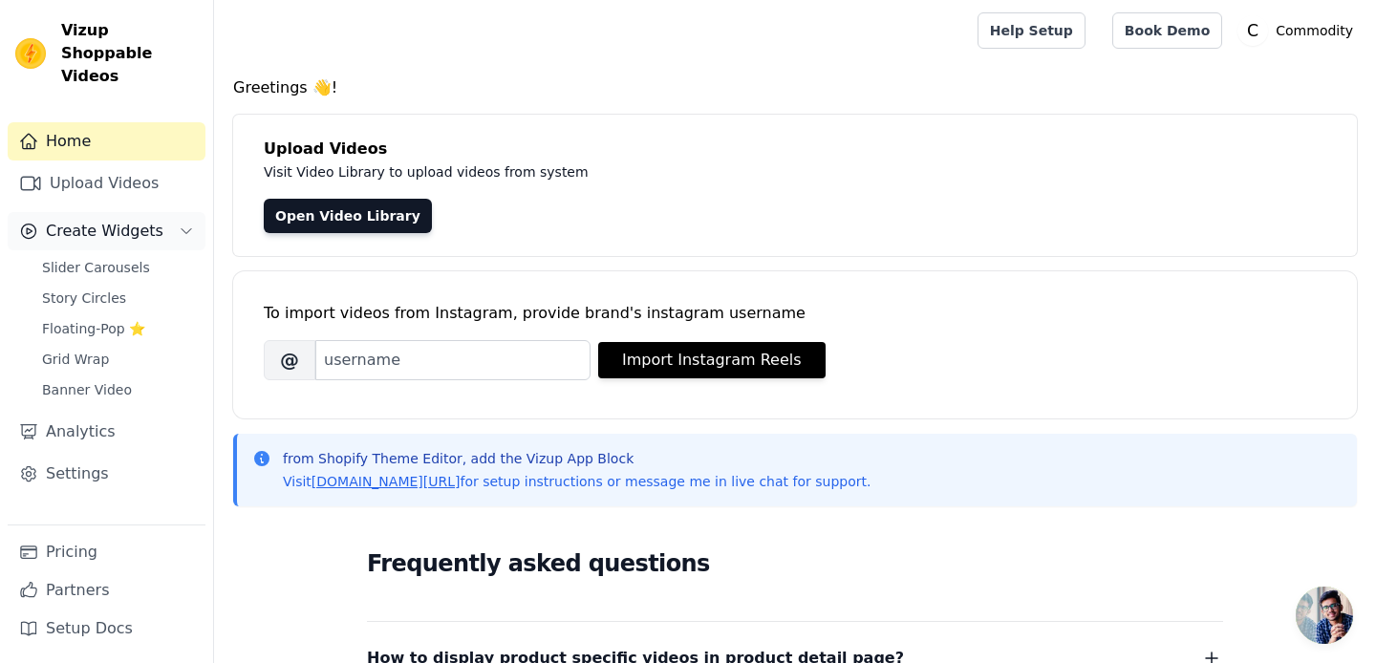
click at [134, 220] on span "Create Widgets" at bounding box center [105, 231] width 118 height 23
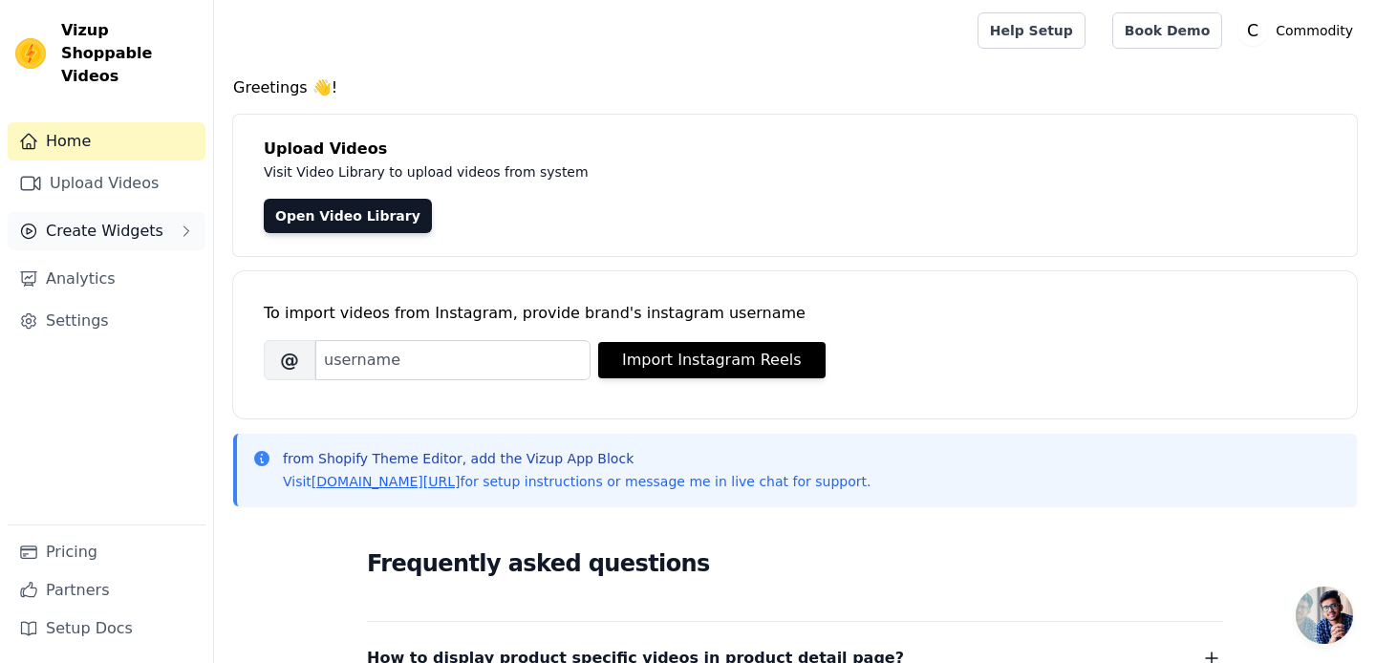
click at [135, 220] on span "Create Widgets" at bounding box center [105, 231] width 118 height 23
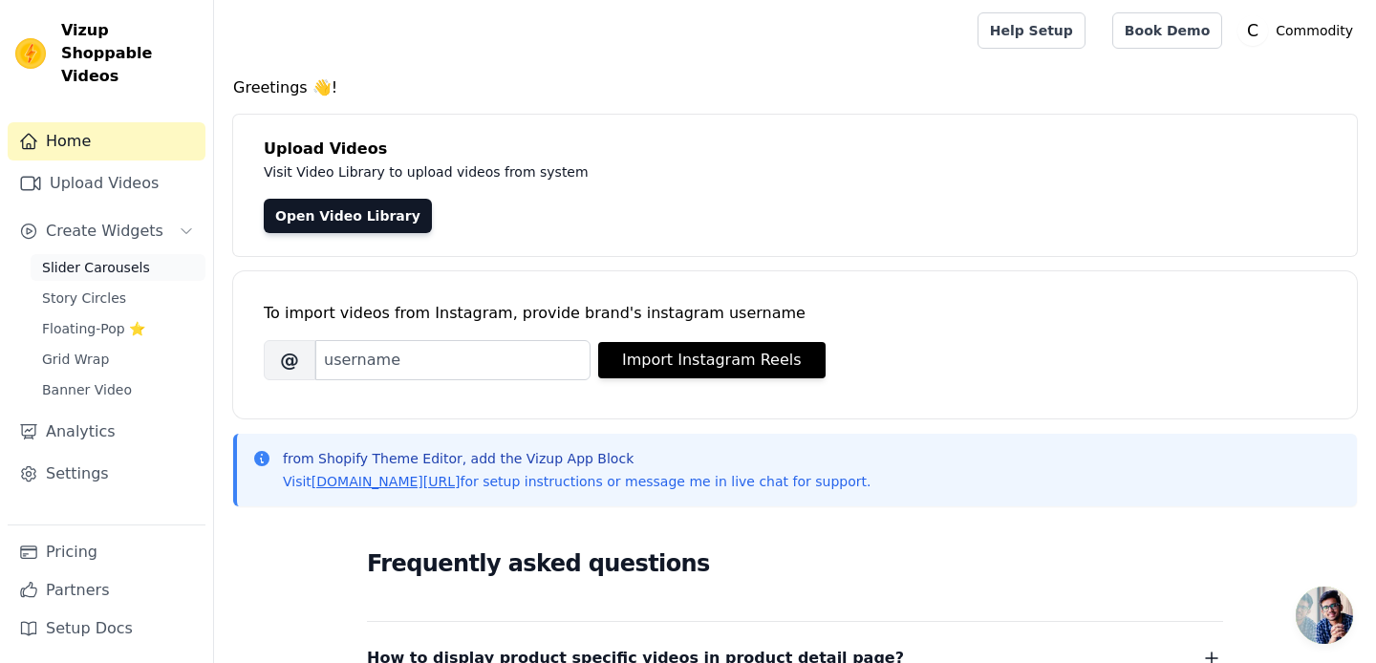
click at [124, 258] on span "Slider Carousels" at bounding box center [96, 267] width 108 height 19
